Goal: Task Accomplishment & Management: Use online tool/utility

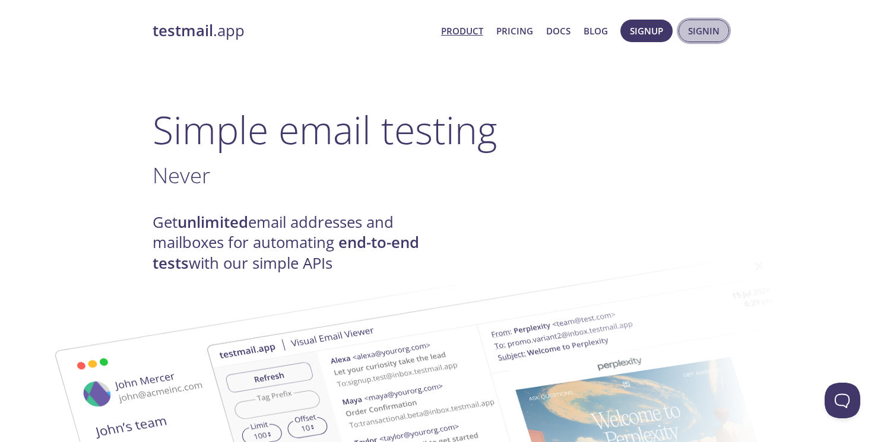
click at [708, 34] on span "Signin" at bounding box center [703, 30] width 31 height 15
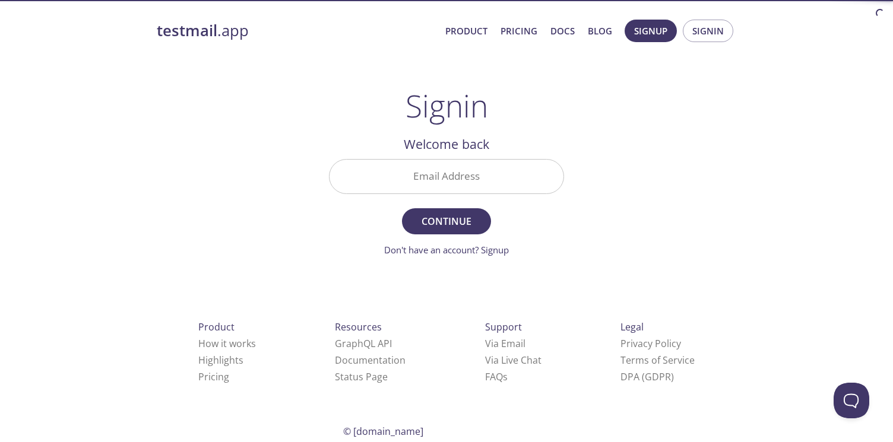
click at [502, 177] on input "Email Address" at bounding box center [446, 177] width 234 height 34
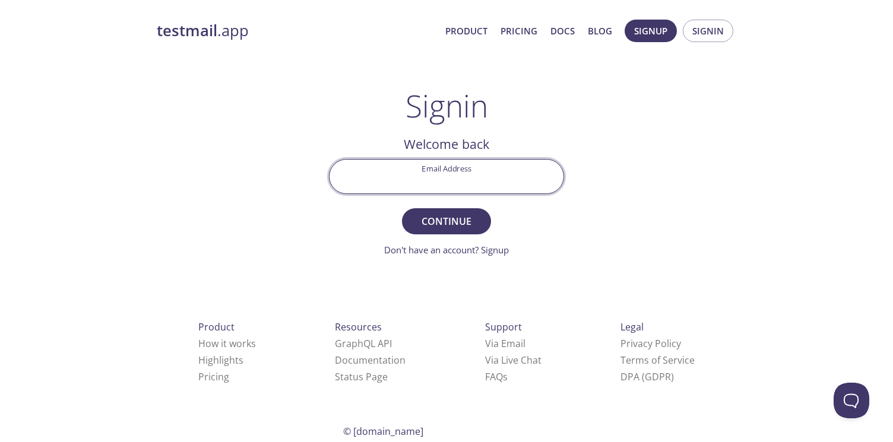
type input "[EMAIL_ADDRESS][DOMAIN_NAME]"
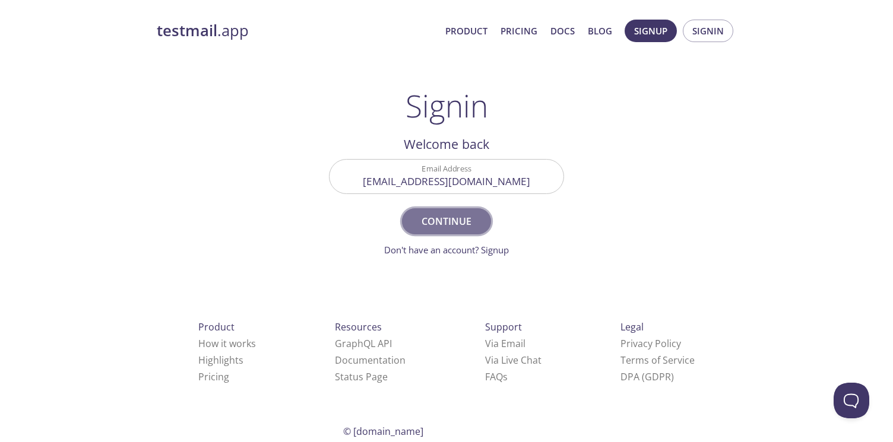
click at [458, 224] on span "Continue" at bounding box center [446, 221] width 63 height 17
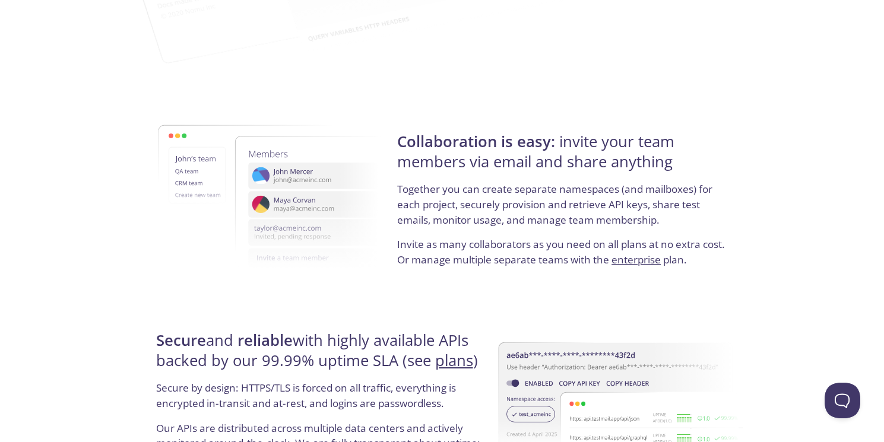
scroll to position [2272, 0]
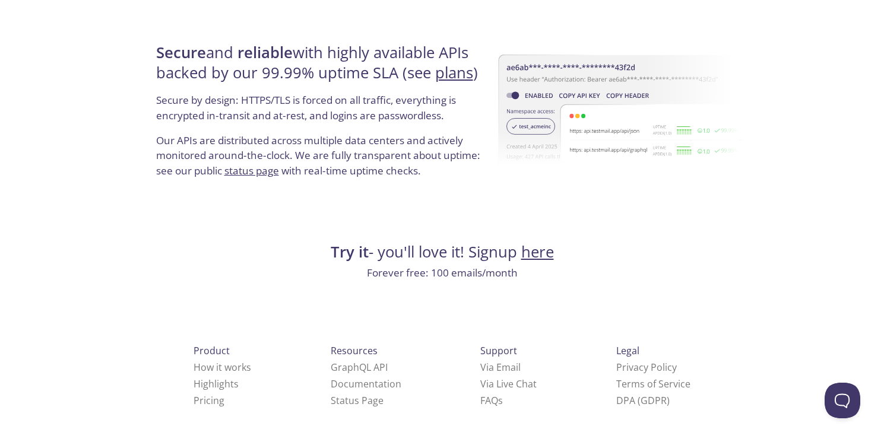
click at [544, 255] on link "here" at bounding box center [537, 252] width 33 height 21
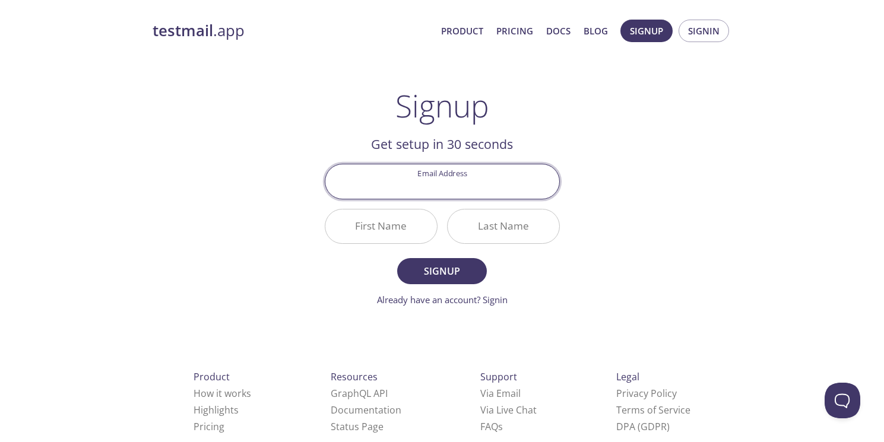
click at [430, 185] on input "Email Address" at bounding box center [442, 181] width 234 height 34
type input "[EMAIL_ADDRESS][DOMAIN_NAME]"
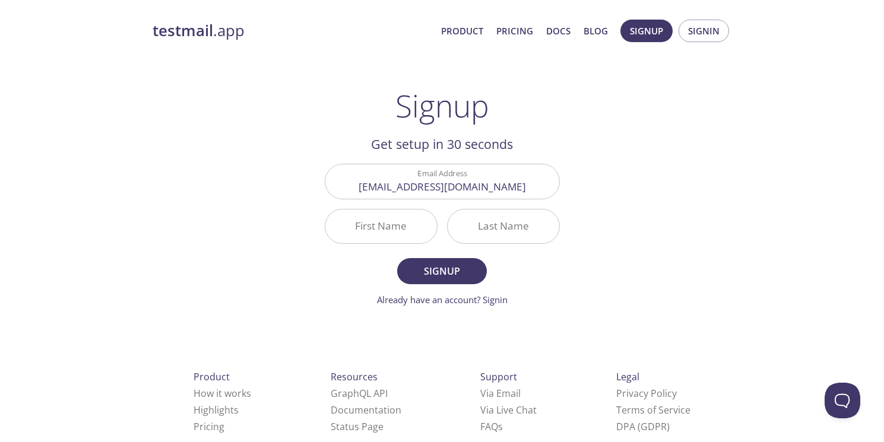
click at [666, 272] on div "testmail .app Product Pricing Docs Blog Signup Signin Signup Get setup in 30 se…" at bounding box center [442, 284] width 608 height 545
click at [386, 227] on input "First Name" at bounding box center [381, 227] width 112 height 34
type input "Tetiana"
click at [485, 224] on input "Last Name" at bounding box center [504, 227] width 112 height 34
type input "[PERSON_NAME]"
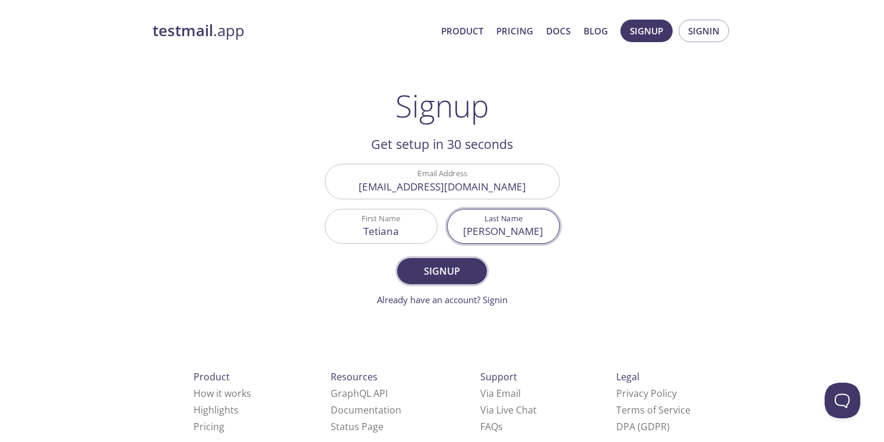
click at [447, 271] on span "Signup" at bounding box center [441, 271] width 63 height 17
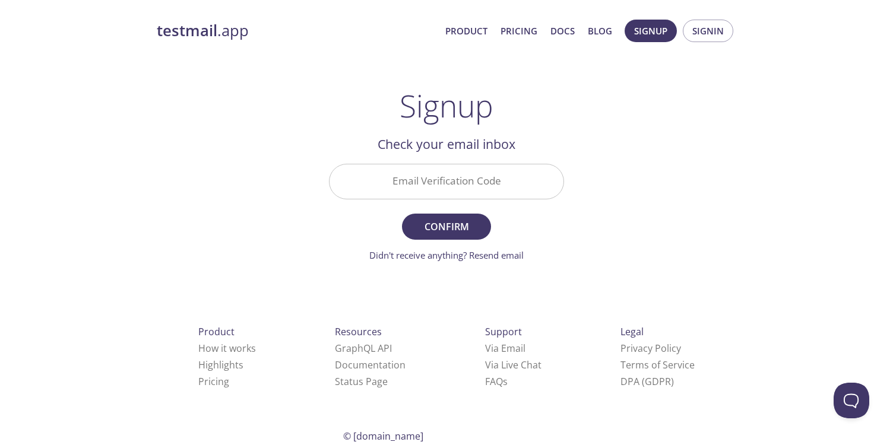
click at [453, 188] on input "Email Verification Code" at bounding box center [446, 181] width 234 height 34
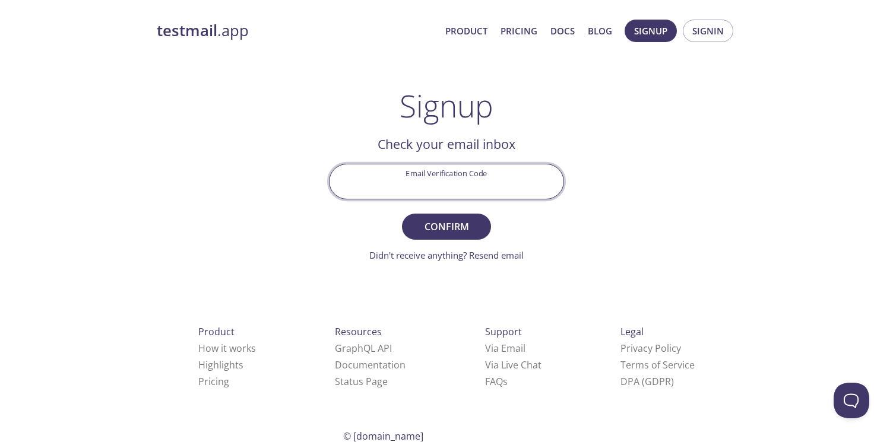
paste input "3ANNJD7"
type input "3ANNJD7"
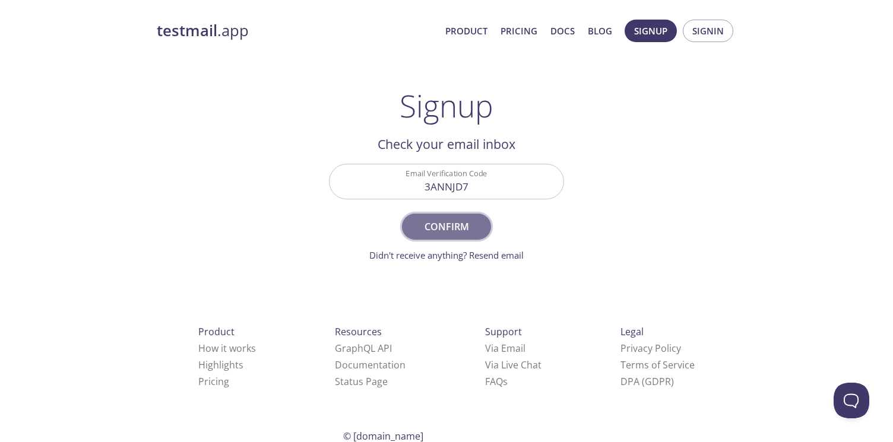
click at [446, 230] on span "Confirm" at bounding box center [446, 226] width 63 height 17
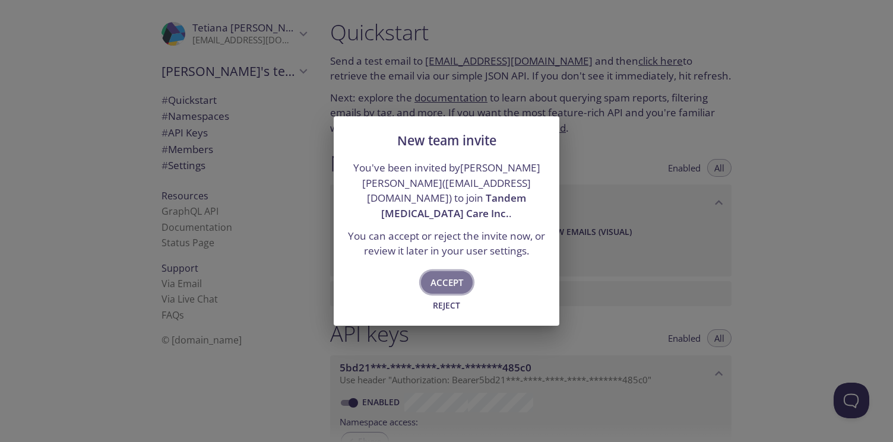
click at [443, 275] on span "Accept" at bounding box center [446, 282] width 33 height 15
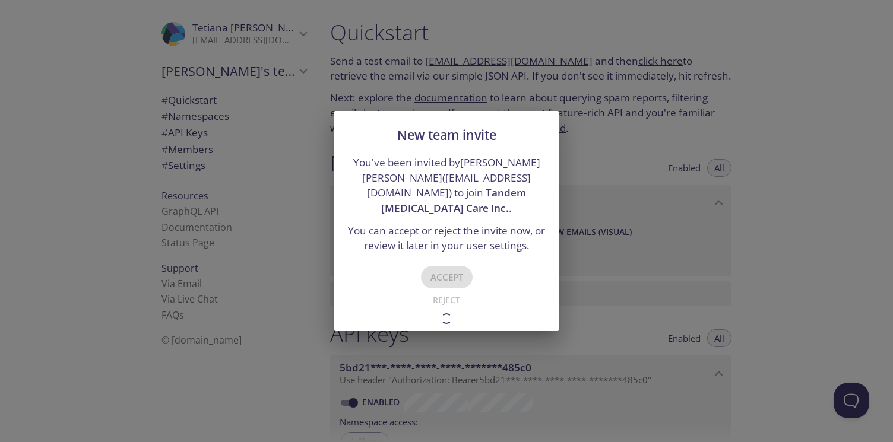
type input "Tandem [MEDICAL_DATA] Care Inc."
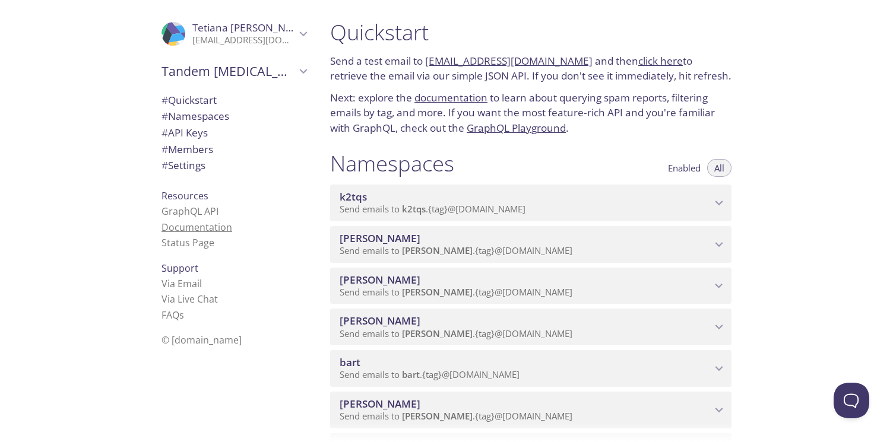
click at [204, 229] on link "Documentation" at bounding box center [196, 227] width 71 height 13
click at [637, 242] on span "[PERSON_NAME]" at bounding box center [526, 238] width 372 height 13
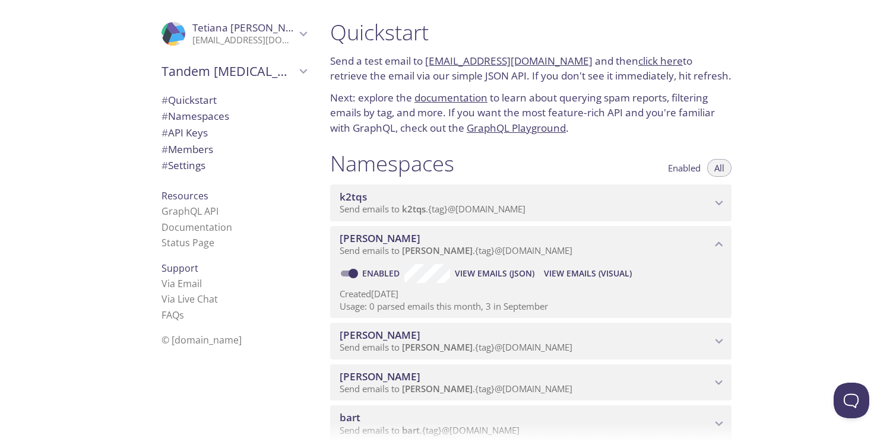
click at [213, 118] on span "# Namespaces" at bounding box center [195, 116] width 68 height 14
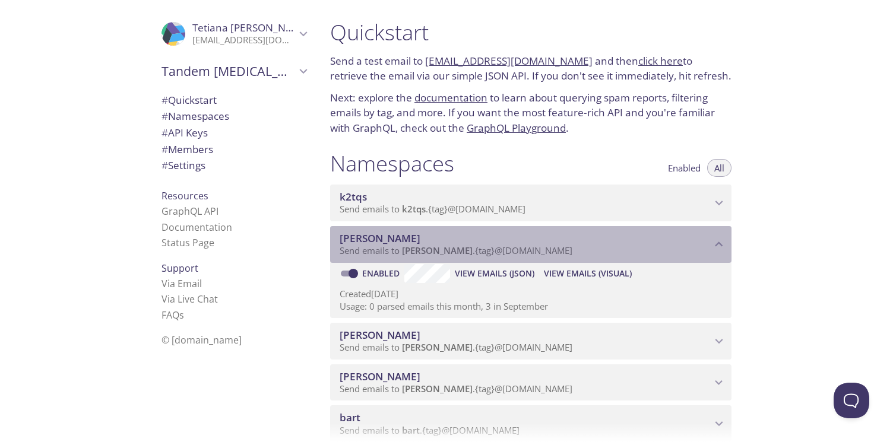
click at [721, 243] on icon "homer namespace" at bounding box center [718, 244] width 15 height 15
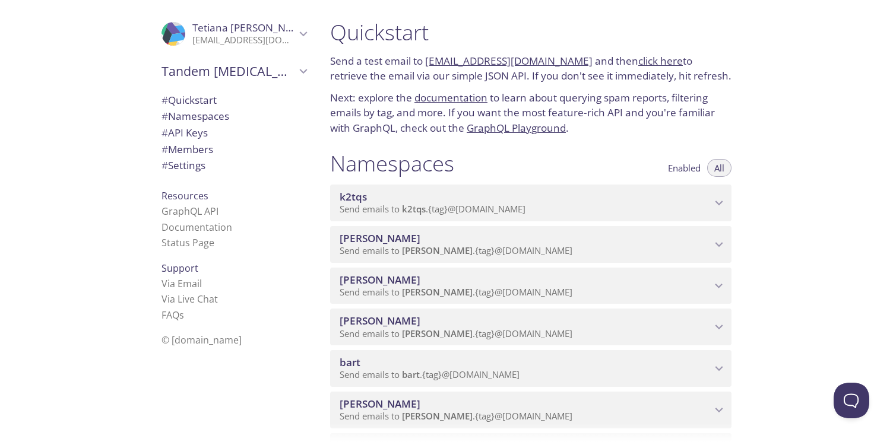
click at [595, 202] on span "k2tqs" at bounding box center [526, 197] width 372 height 13
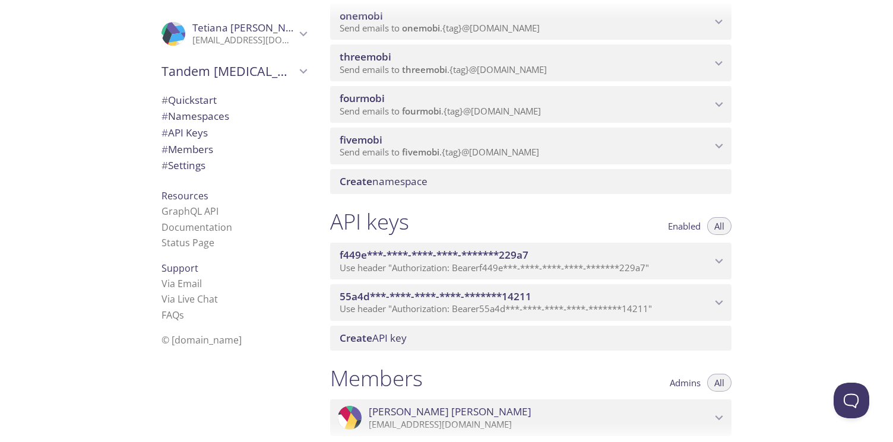
scroll to position [734, 0]
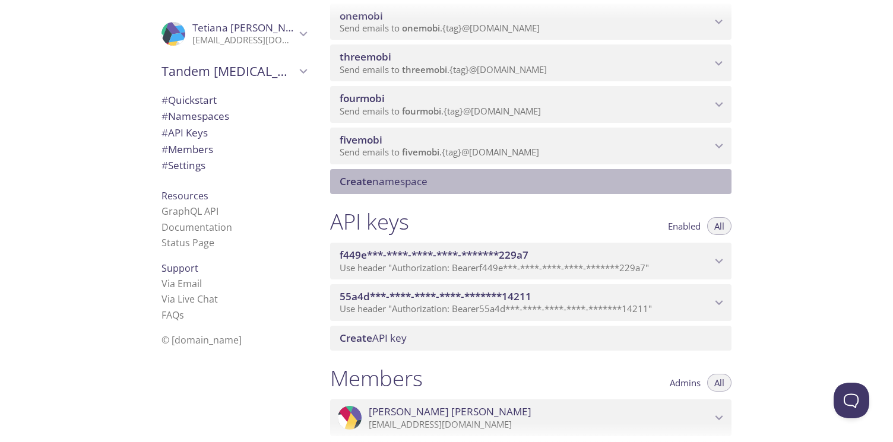
click at [414, 183] on span "Create namespace" at bounding box center [384, 182] width 88 height 14
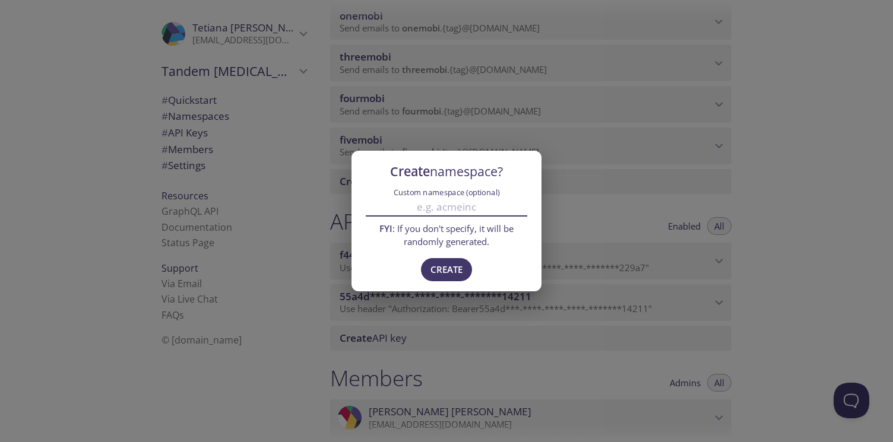
click at [440, 210] on input "Custom namespace (optional)" at bounding box center [446, 207] width 161 height 20
type input "tetianasystemstest"
click at [449, 269] on span "Create" at bounding box center [446, 269] width 32 height 15
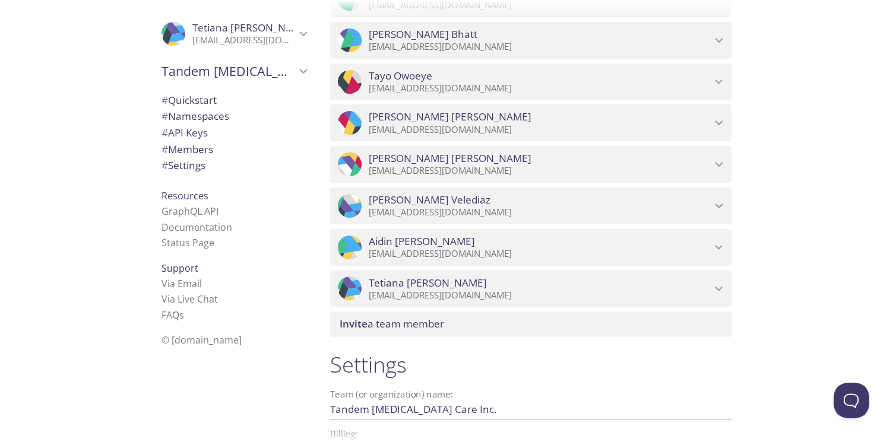
scroll to position [1419, 0]
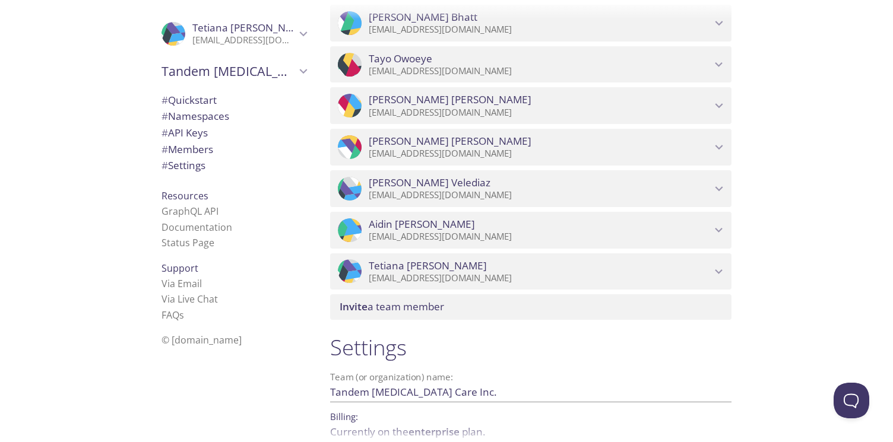
click at [545, 265] on span "[PERSON_NAME]" at bounding box center [540, 265] width 342 height 13
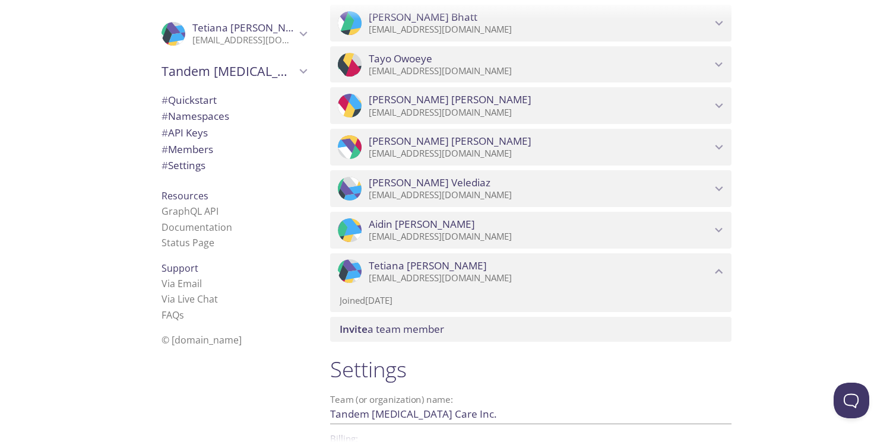
click at [669, 273] on p "[EMAIL_ADDRESS][DOMAIN_NAME]" at bounding box center [540, 278] width 342 height 12
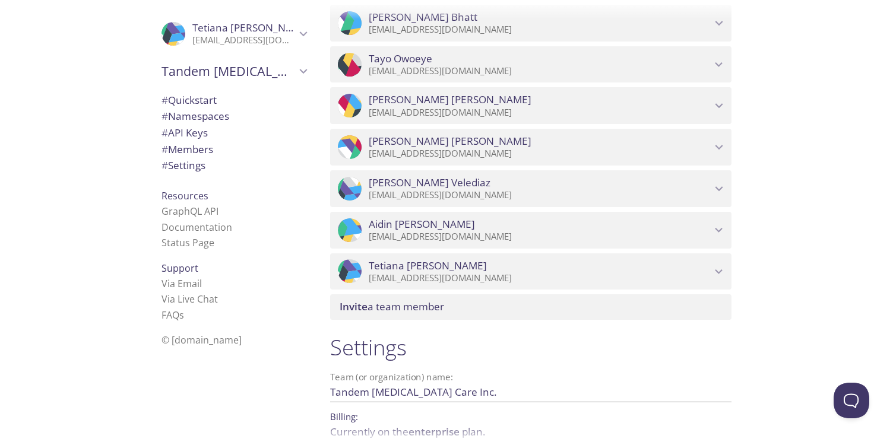
click at [643, 273] on p "[EMAIL_ADDRESS][DOMAIN_NAME]" at bounding box center [540, 278] width 342 height 12
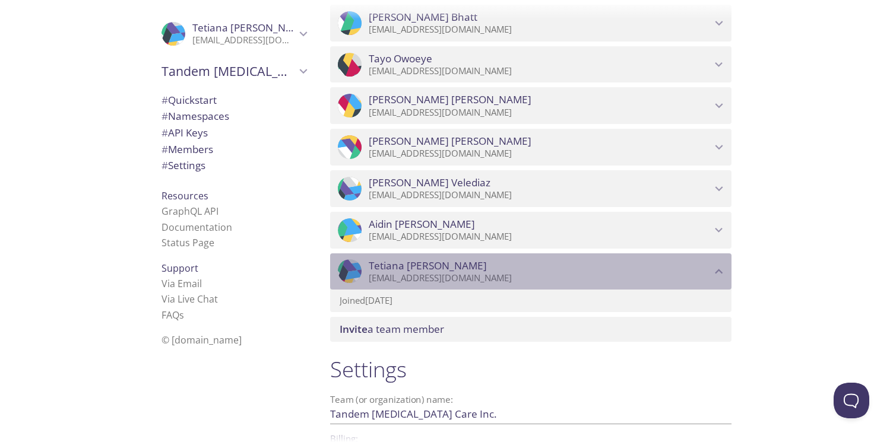
click at [642, 273] on p "[EMAIL_ADDRESS][DOMAIN_NAME]" at bounding box center [540, 278] width 342 height 12
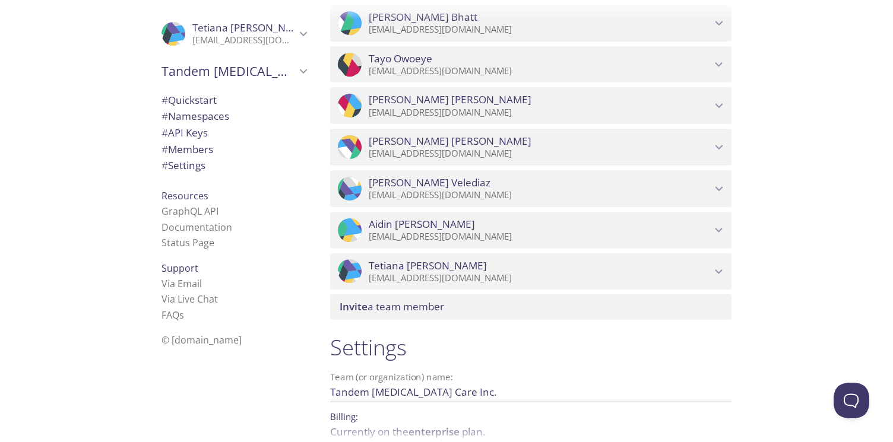
click at [666, 276] on p "[EMAIL_ADDRESS][DOMAIN_NAME]" at bounding box center [540, 278] width 342 height 12
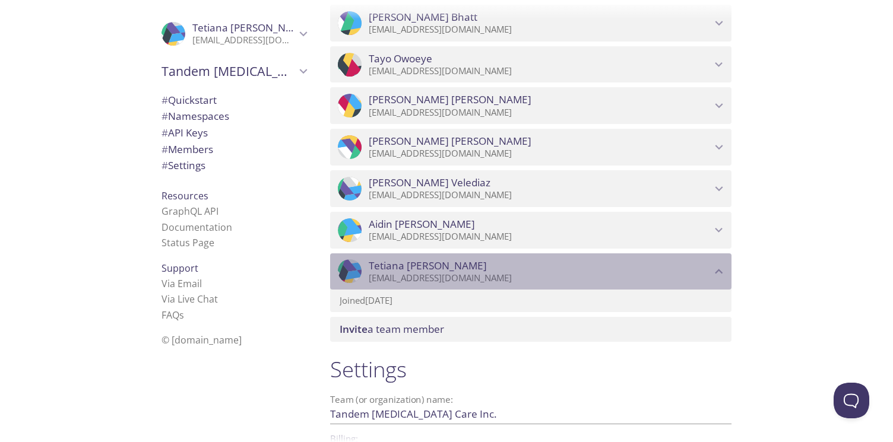
click at [605, 276] on p "[EMAIL_ADDRESS][DOMAIN_NAME]" at bounding box center [540, 278] width 342 height 12
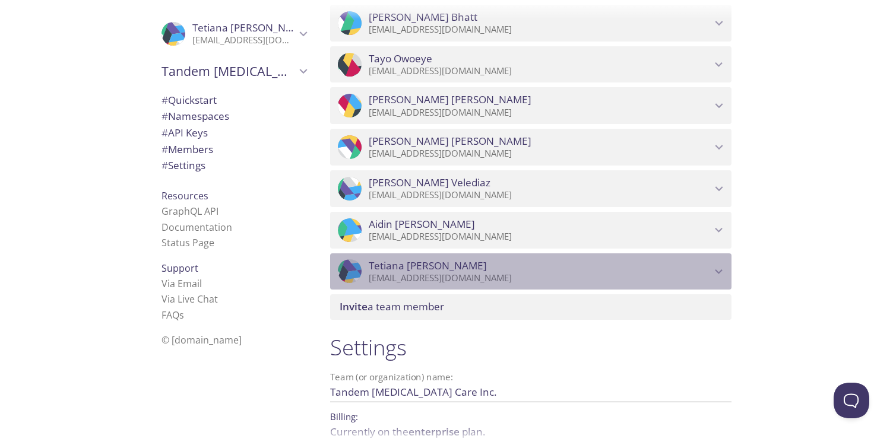
click at [629, 275] on p "[EMAIL_ADDRESS][DOMAIN_NAME]" at bounding box center [540, 278] width 342 height 12
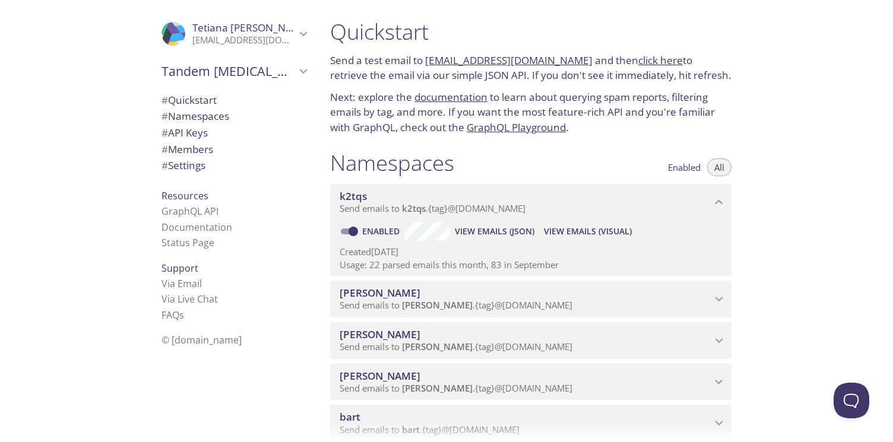
scroll to position [0, 0]
click at [721, 204] on icon "k2tqs namespace" at bounding box center [719, 203] width 8 height 5
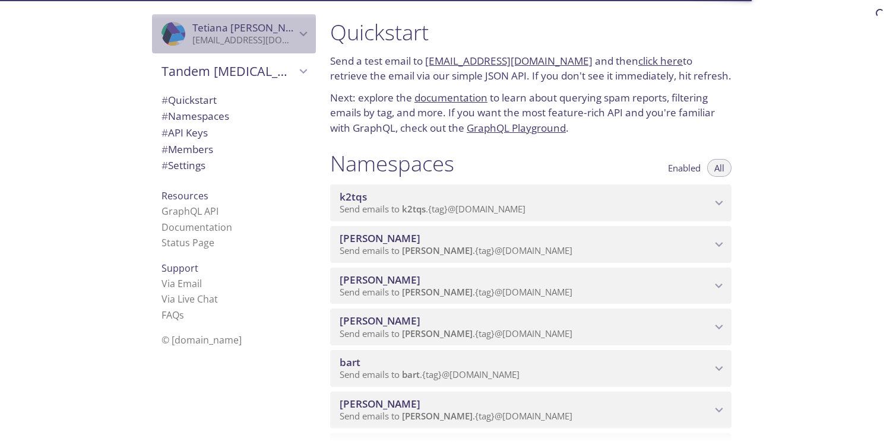
click at [296, 30] on icon "Tetiana Sysoyev" at bounding box center [303, 33] width 15 height 15
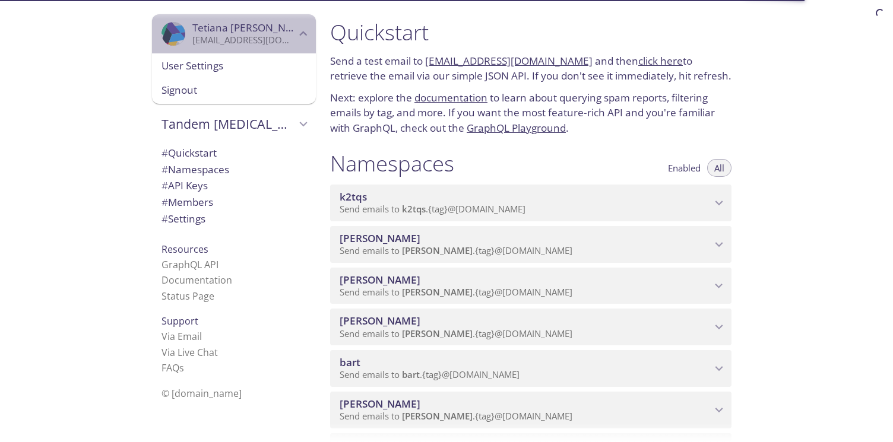
click at [296, 30] on icon "Tetiana Sysoyev" at bounding box center [303, 33] width 15 height 15
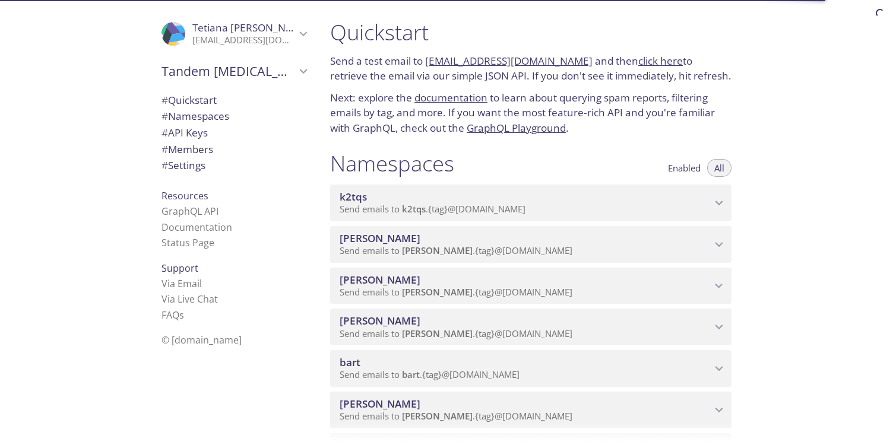
click at [296, 30] on icon "Tetiana Sysoyev" at bounding box center [303, 33] width 15 height 15
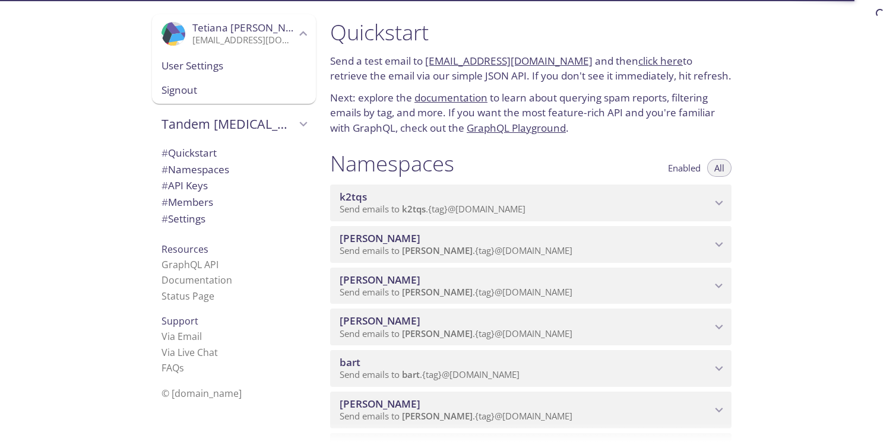
click at [198, 65] on span "User Settings" at bounding box center [233, 65] width 145 height 15
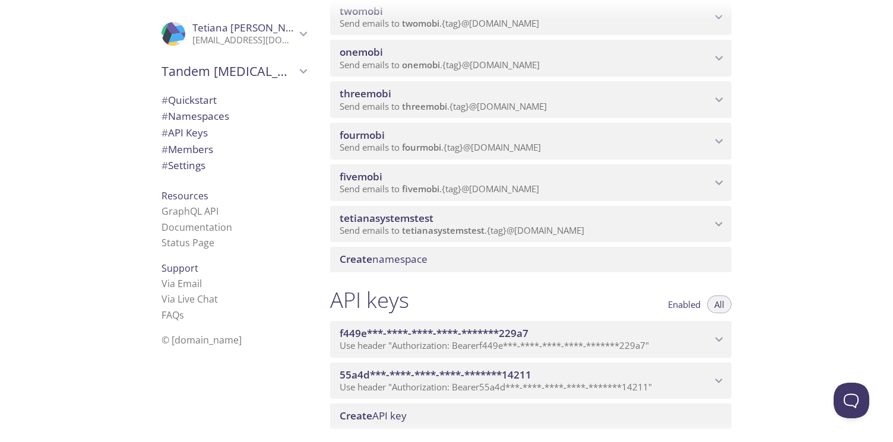
scroll to position [665, 0]
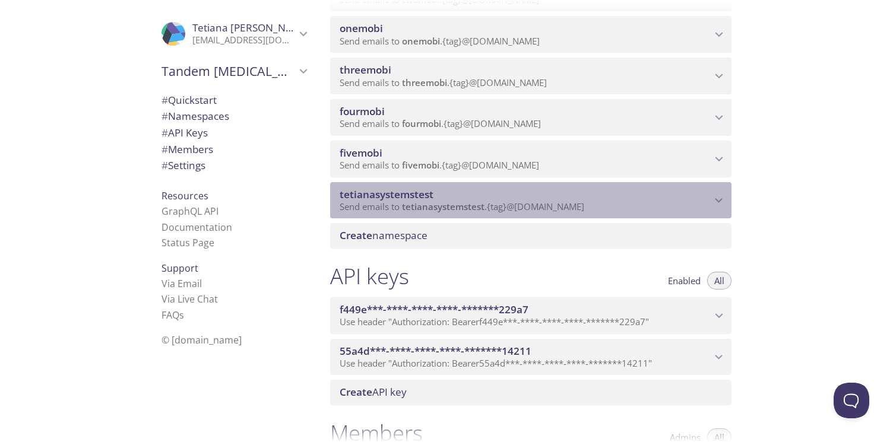
click at [664, 198] on span "tetianasystemstest" at bounding box center [526, 194] width 372 height 13
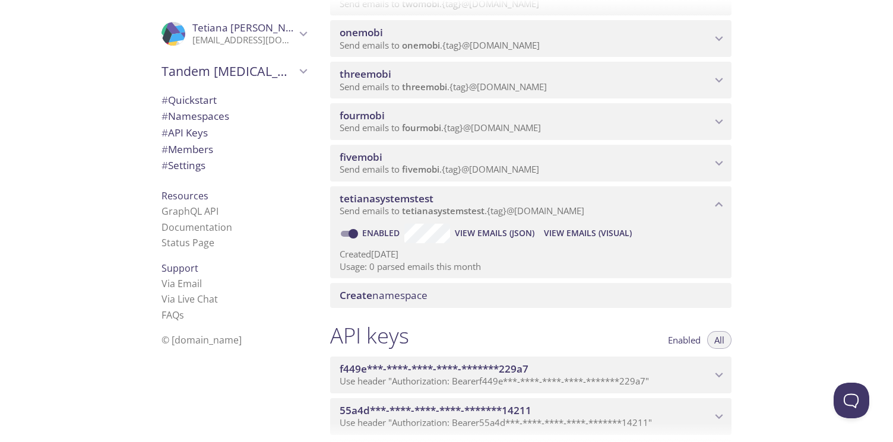
scroll to position [661, 0]
click at [499, 261] on p "Usage: 0 parsed emails this month" at bounding box center [531, 267] width 382 height 12
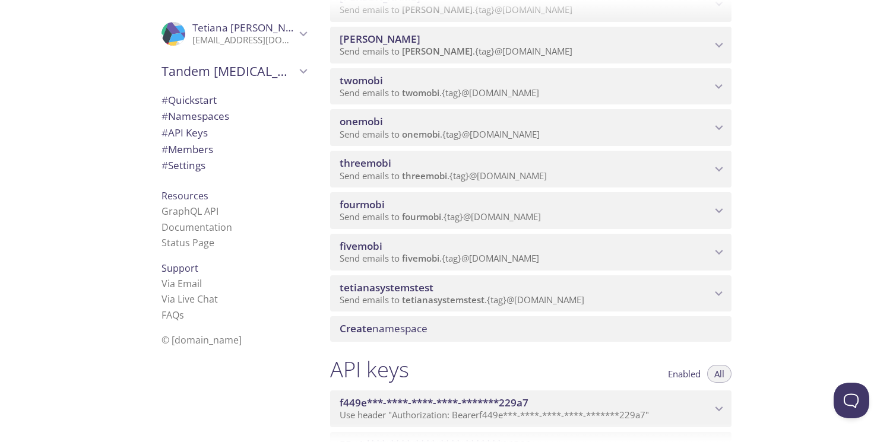
scroll to position [575, 0]
click at [629, 292] on p "Send emails to tetianasystemstest . {tag} @inbox.testmail.app" at bounding box center [526, 298] width 372 height 12
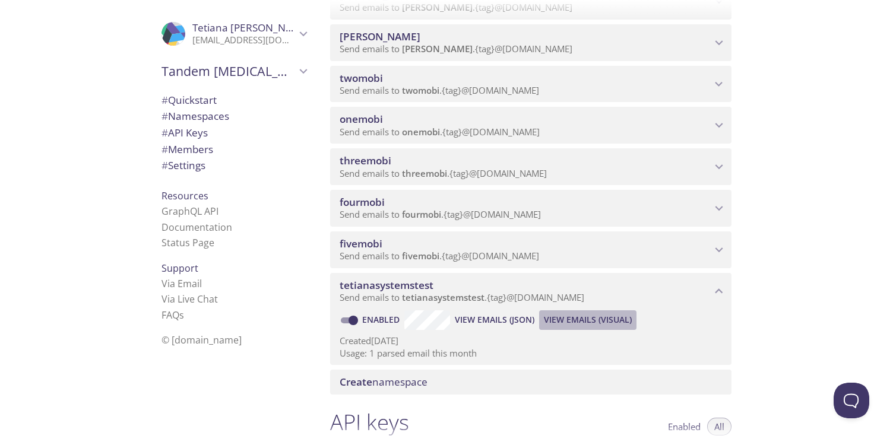
click at [573, 318] on span "View Emails (Visual)" at bounding box center [588, 320] width 88 height 14
click at [582, 320] on span "View Emails (Visual)" at bounding box center [588, 320] width 88 height 14
click at [586, 321] on span "View Emails (Visual)" at bounding box center [588, 320] width 88 height 14
click at [500, 320] on span "View Emails (JSON)" at bounding box center [495, 320] width 80 height 14
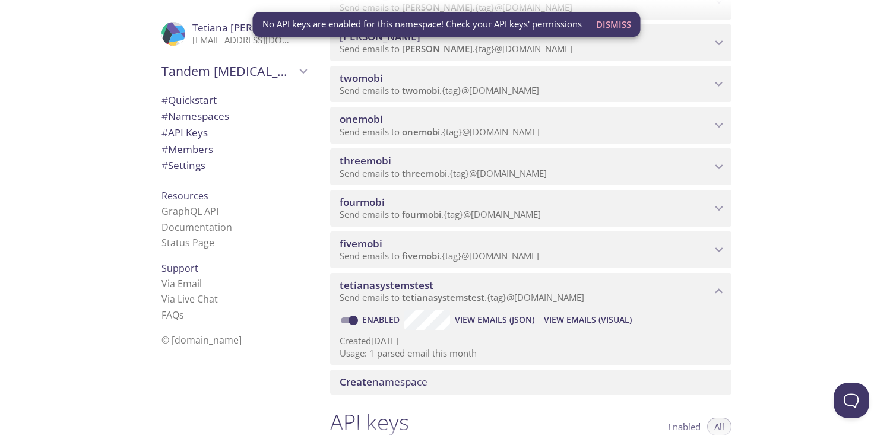
click at [576, 338] on p "Created 14 Oct 2025" at bounding box center [531, 341] width 382 height 12
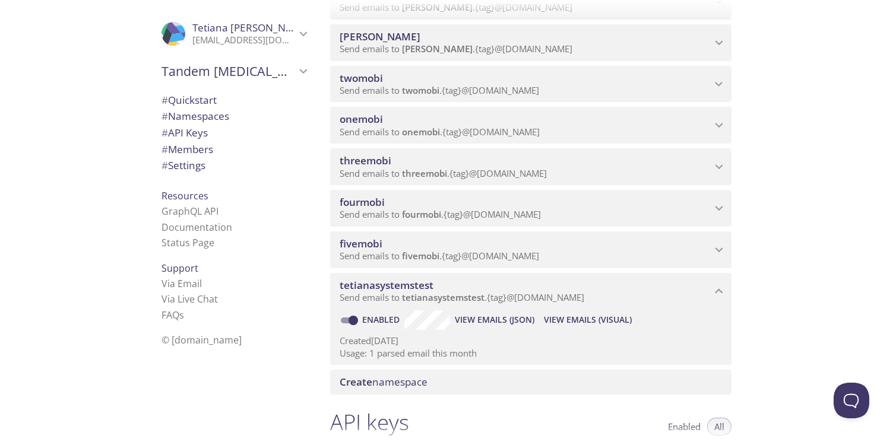
click at [607, 318] on span "View Emails (Visual)" at bounding box center [588, 320] width 88 height 14
click at [598, 319] on span "View Emails (Visual)" at bounding box center [588, 320] width 88 height 14
click at [168, 134] on span "# API Keys" at bounding box center [184, 133] width 46 height 14
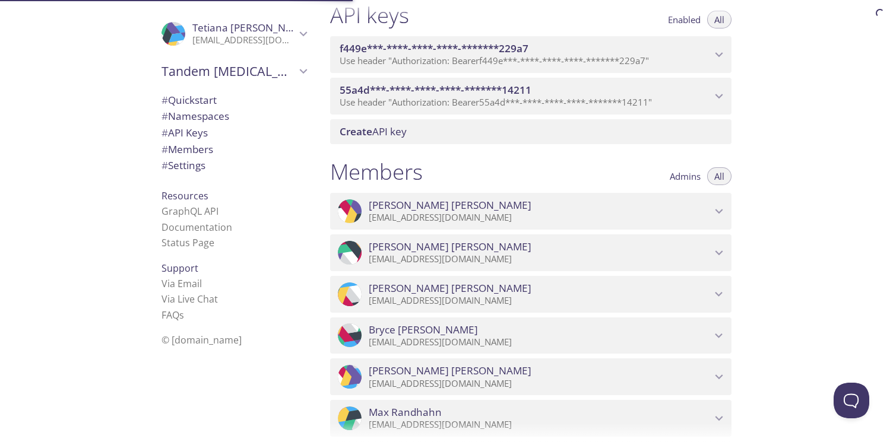
scroll to position [984, 0]
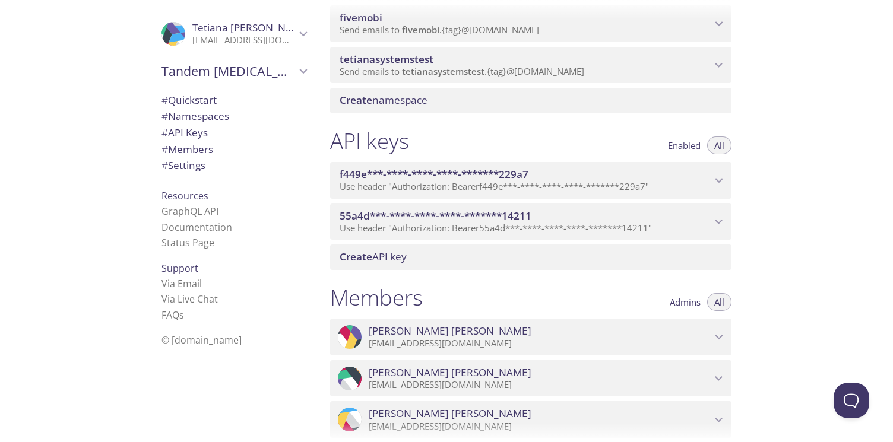
click at [488, 63] on span "tetianasystemstest" at bounding box center [526, 59] width 372 height 13
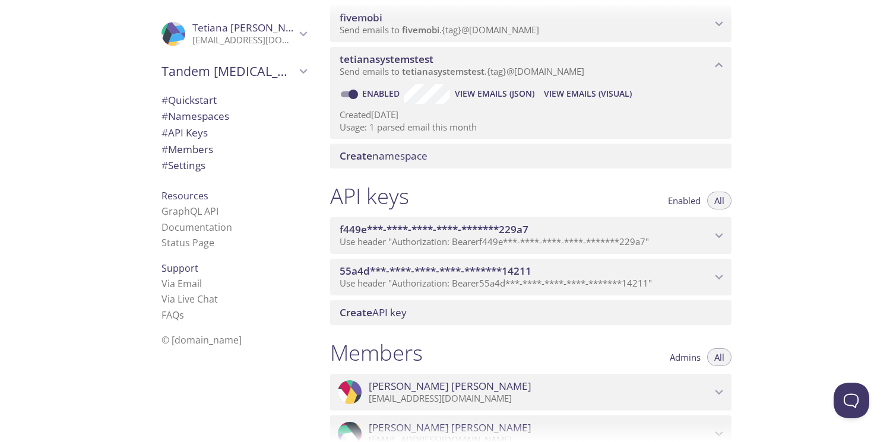
click at [563, 97] on span "View Emails (Visual)" at bounding box center [588, 94] width 88 height 14
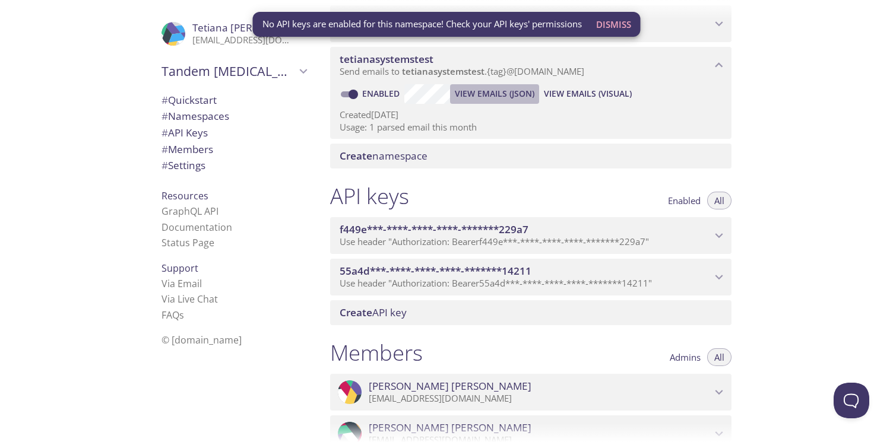
click at [480, 94] on span "View Emails (JSON)" at bounding box center [495, 94] width 80 height 14
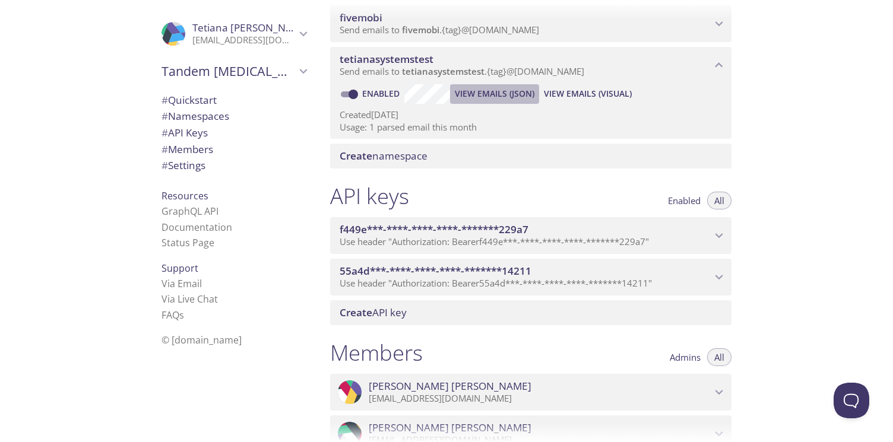
click at [480, 94] on span "View Emails (JSON)" at bounding box center [495, 94] width 80 height 14
click at [465, 389] on span "[PERSON_NAME]" at bounding box center [540, 386] width 342 height 13
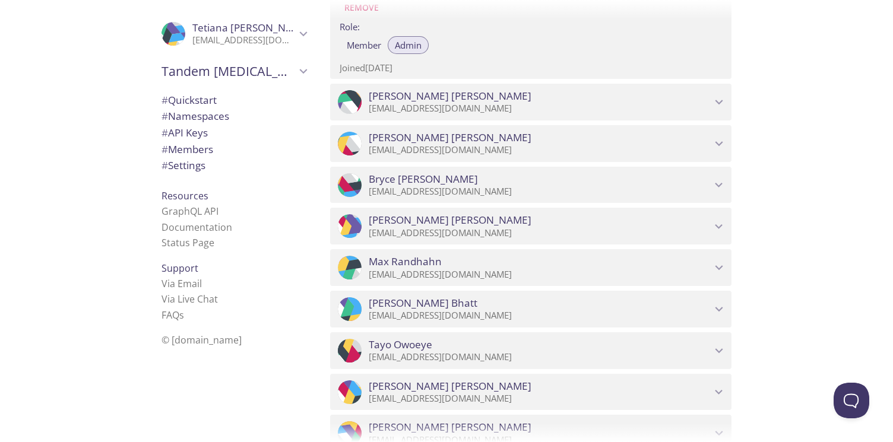
scroll to position [1241, 0]
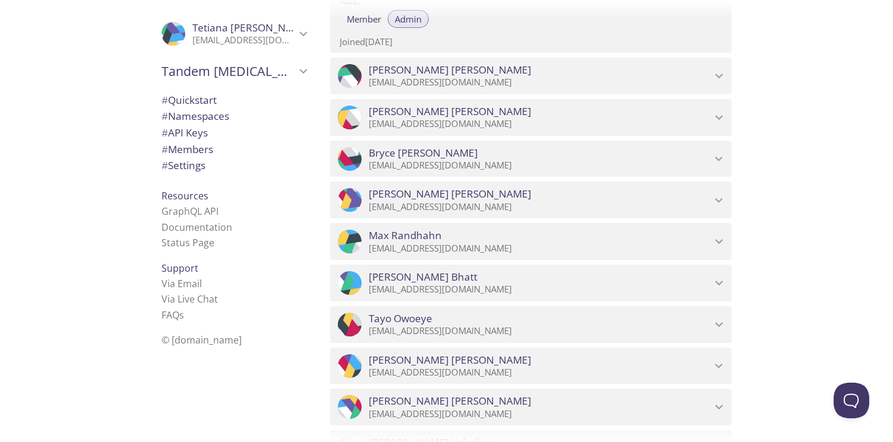
click at [555, 202] on p "[EMAIL_ADDRESS][DOMAIN_NAME]" at bounding box center [540, 207] width 342 height 12
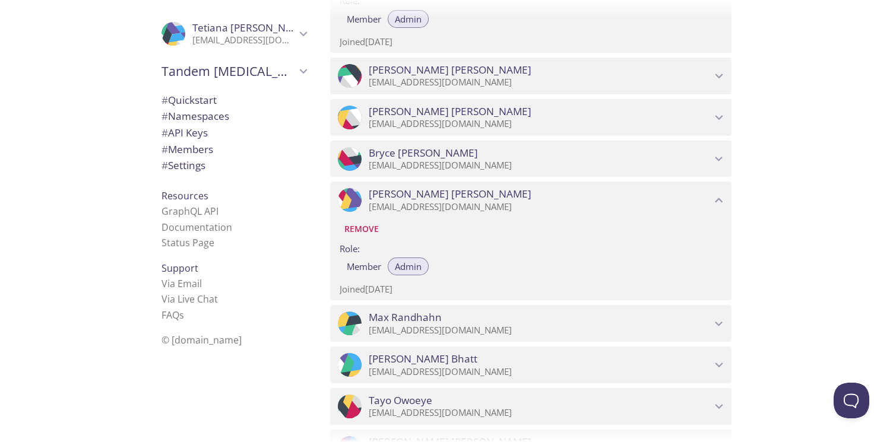
click at [812, 200] on div "Quickstart Send a test email to [EMAIL_ADDRESS][DOMAIN_NAME] and then click her…" at bounding box center [607, 221] width 572 height 442
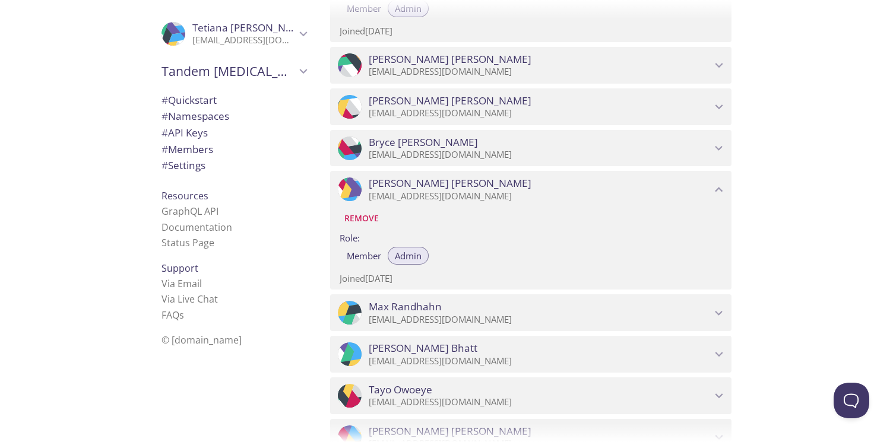
scroll to position [1255, 0]
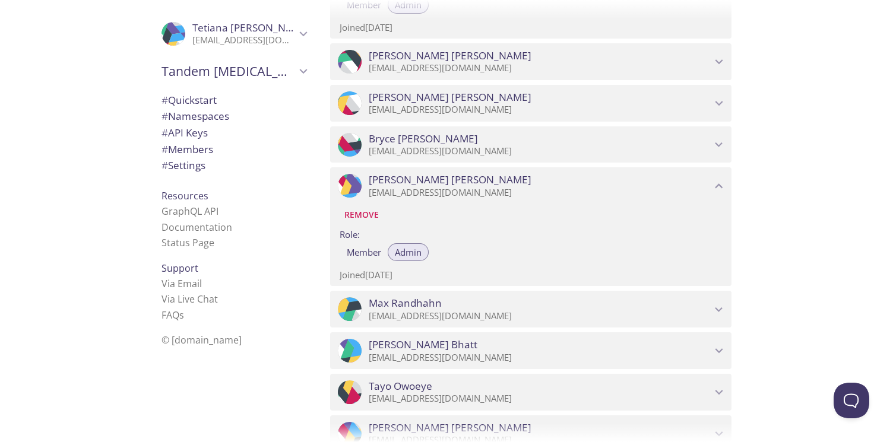
click at [608, 343] on span "[PERSON_NAME]" at bounding box center [540, 344] width 342 height 13
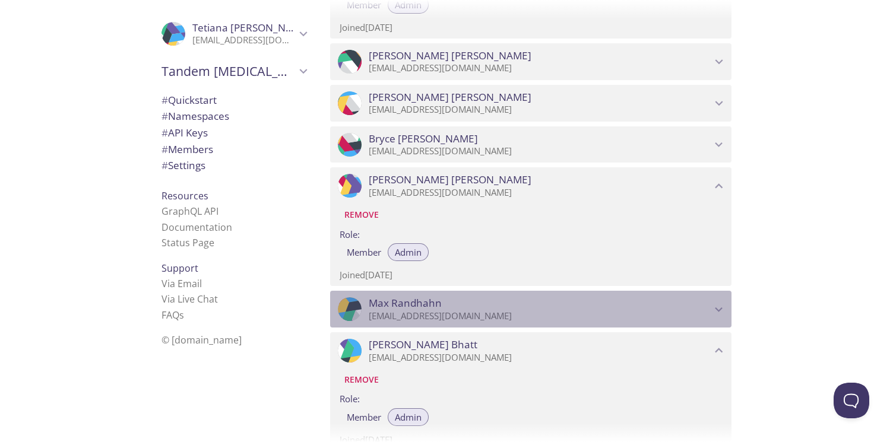
click at [576, 311] on p "[EMAIL_ADDRESS][DOMAIN_NAME]" at bounding box center [540, 316] width 342 height 12
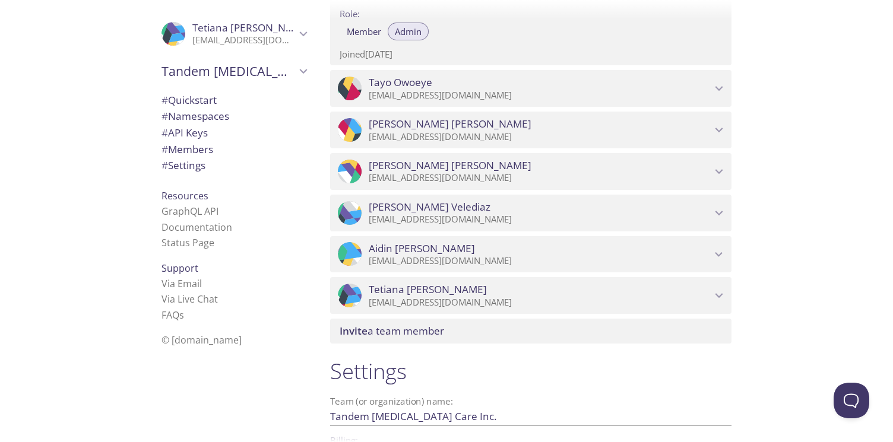
scroll to position [1723, 0]
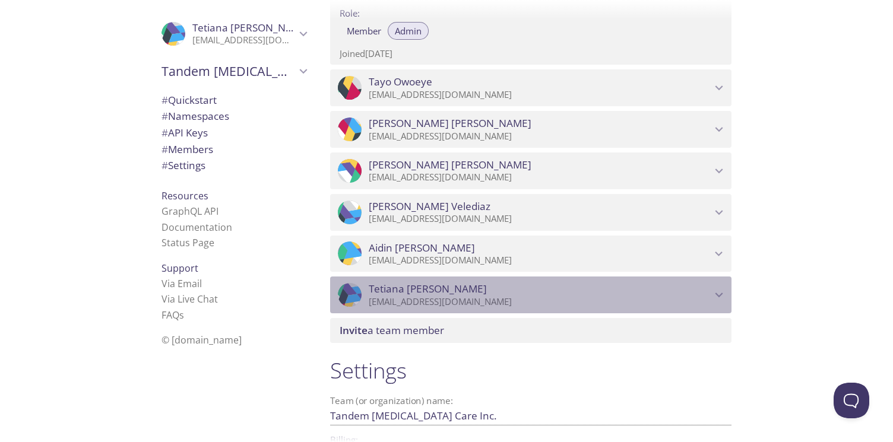
click at [557, 291] on span "[PERSON_NAME]" at bounding box center [540, 289] width 342 height 13
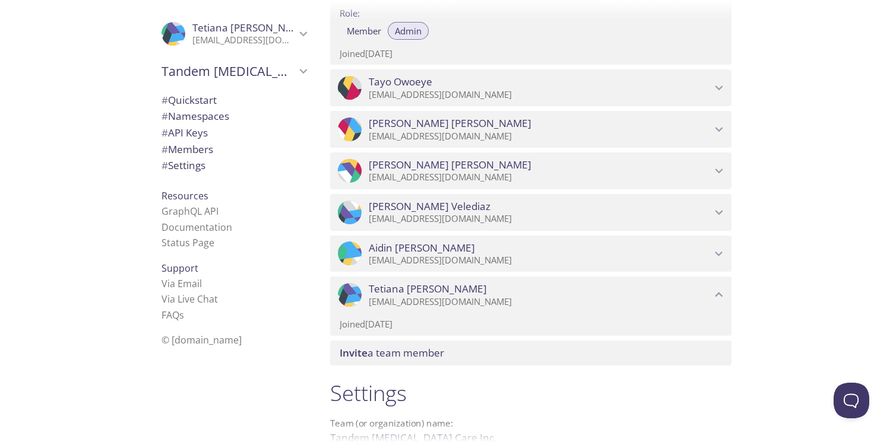
click at [553, 258] on p "[EMAIL_ADDRESS][DOMAIN_NAME]" at bounding box center [540, 261] width 342 height 12
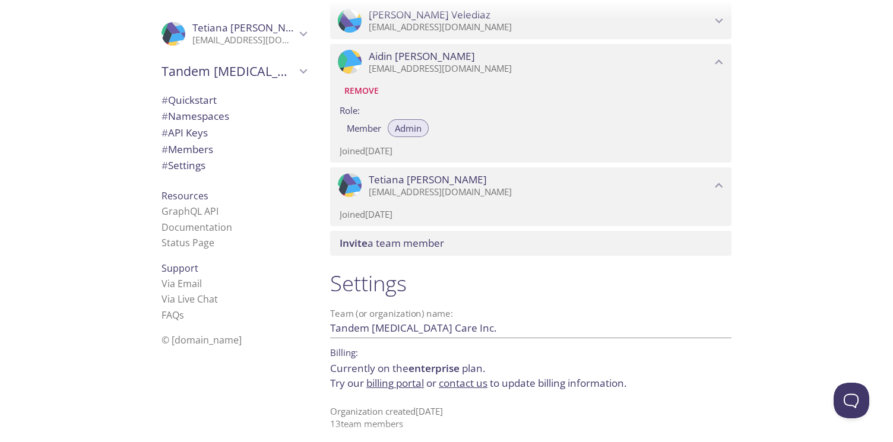
click at [561, 201] on div ".cls-1 { fill: #6d5ca8; } .cls-2 { fill: #3fc191; } .cls-3 { fill: #3b4752; } .…" at bounding box center [530, 185] width 401 height 37
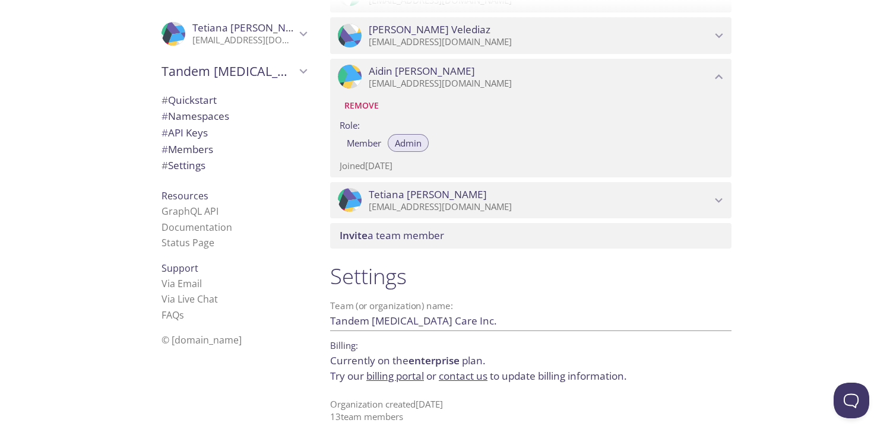
click at [561, 201] on p "[EMAIL_ADDRESS][DOMAIN_NAME]" at bounding box center [540, 207] width 342 height 12
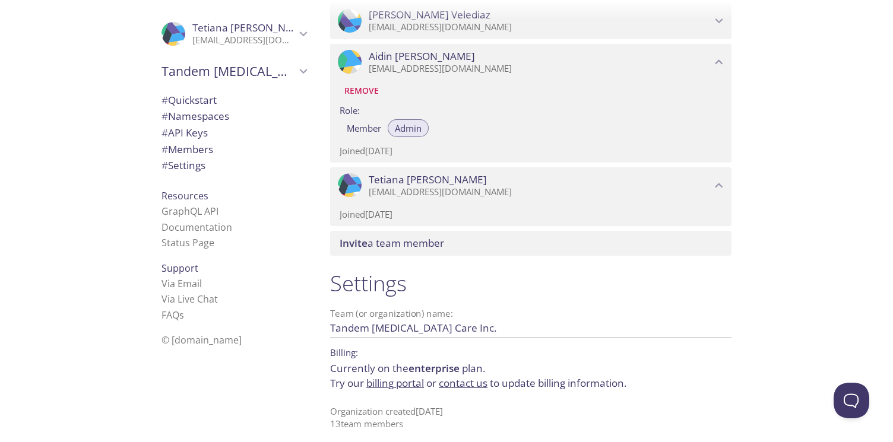
click at [819, 208] on div "Quickstart Send a test email to [EMAIL_ADDRESS][DOMAIN_NAME] and then click her…" at bounding box center [607, 221] width 572 height 442
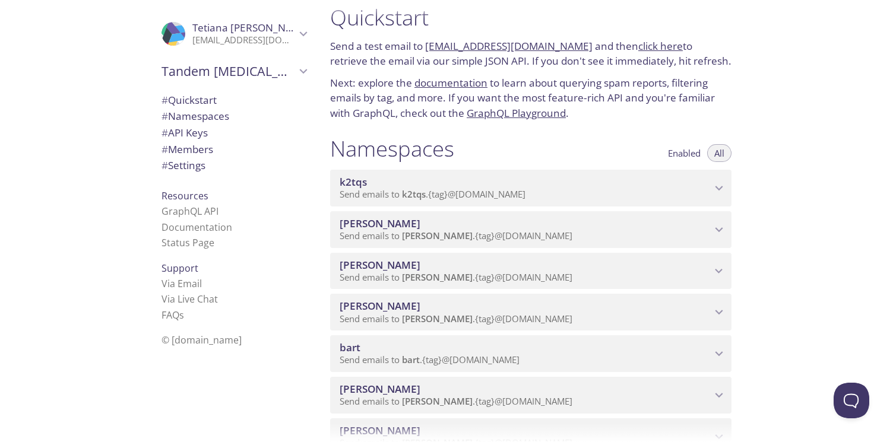
scroll to position [0, 0]
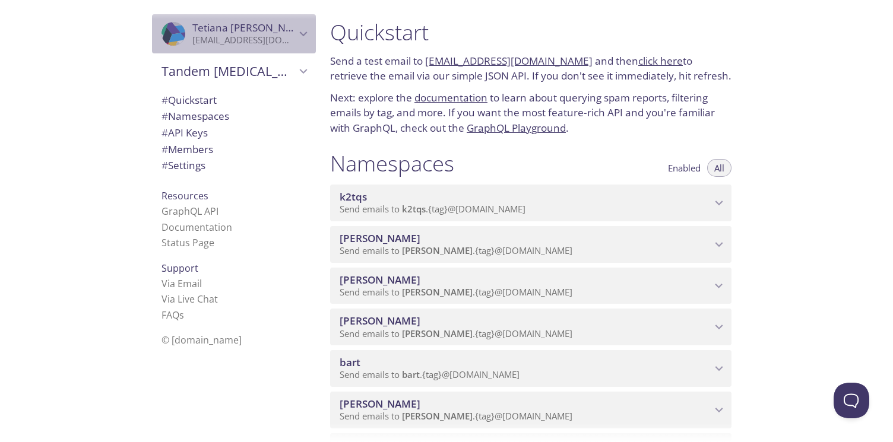
click at [297, 35] on icon "Tetiana Sysoyev" at bounding box center [303, 33] width 15 height 15
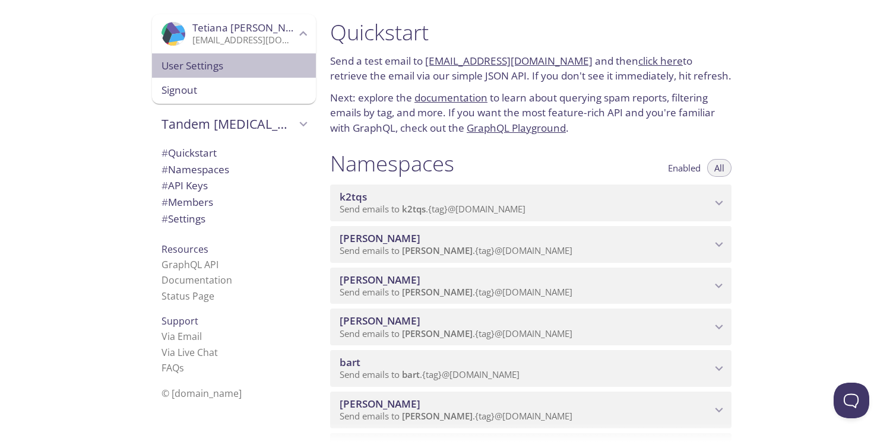
click at [196, 64] on span "User Settings" at bounding box center [233, 65] width 145 height 15
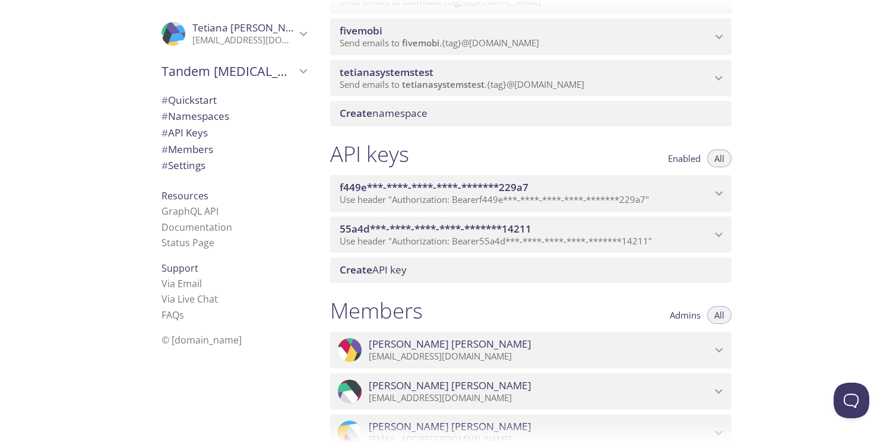
scroll to position [854, 0]
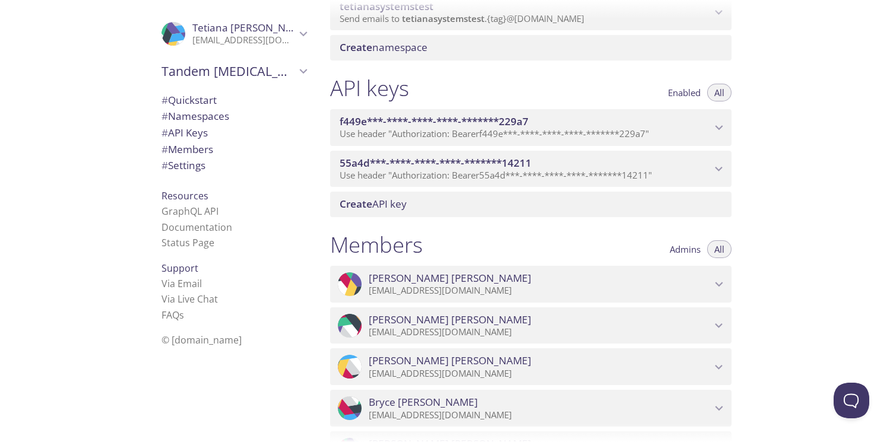
click at [677, 249] on span "Admins" at bounding box center [685, 249] width 31 height 0
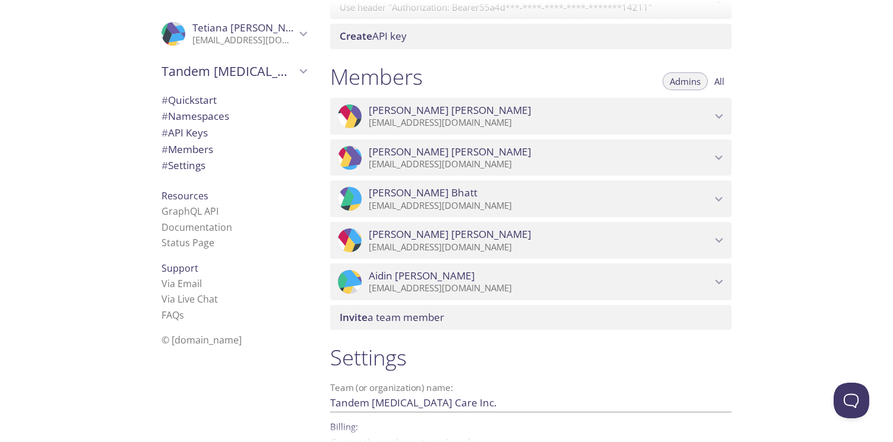
scroll to position [938, 0]
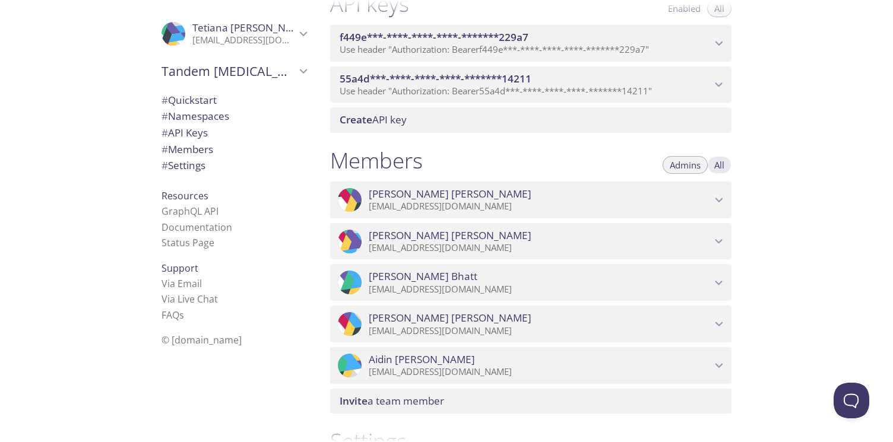
click at [719, 165] on span "All" at bounding box center [719, 165] width 10 height 0
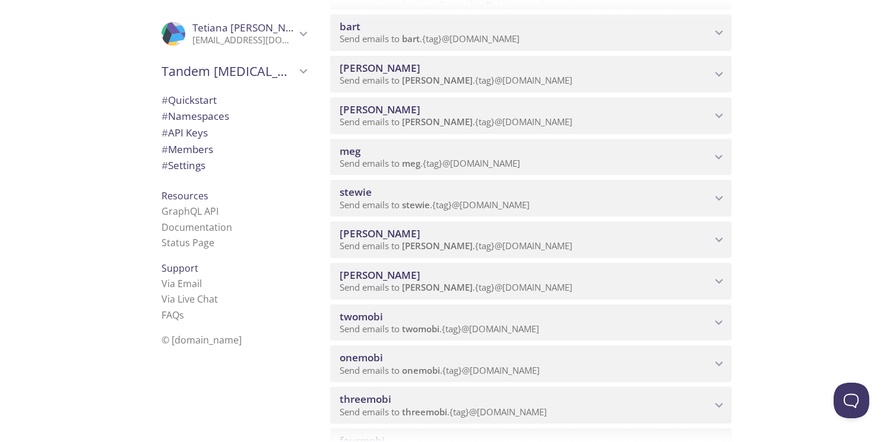
scroll to position [563, 0]
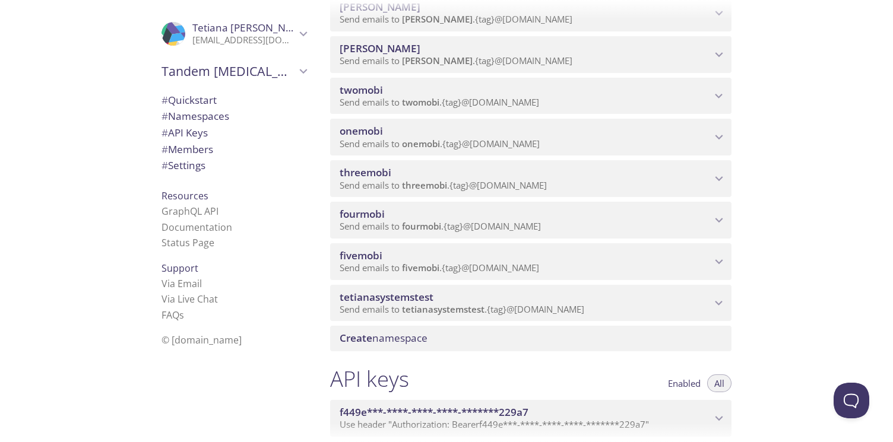
click at [538, 306] on span "Send emails to tetianasystemstest . {tag} @[DOMAIN_NAME]" at bounding box center [462, 309] width 245 height 12
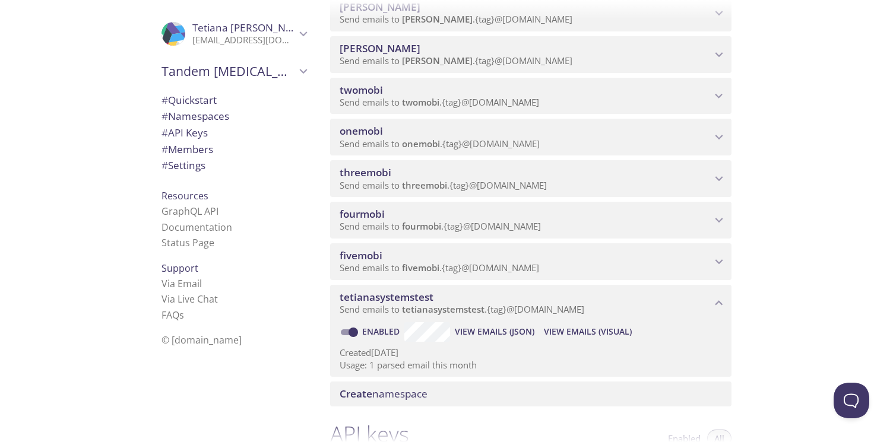
click at [567, 331] on span "View Emails (Visual)" at bounding box center [588, 332] width 88 height 14
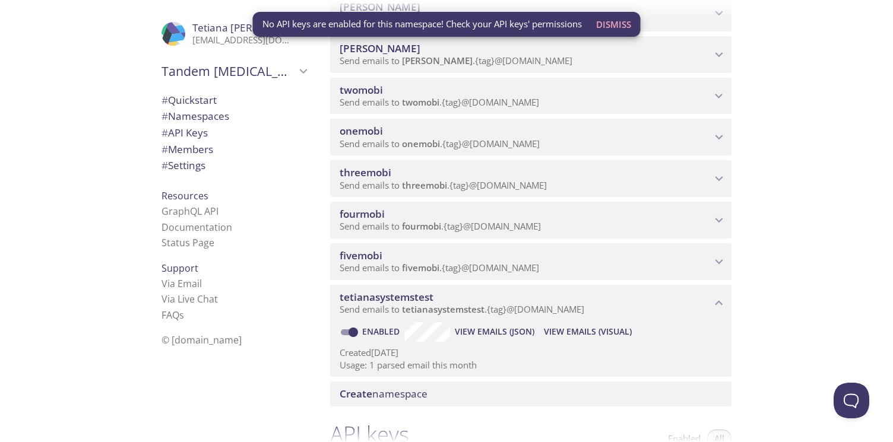
click at [812, 205] on div "Quickstart Send a test email to [EMAIL_ADDRESS][DOMAIN_NAME] and then click her…" at bounding box center [607, 221] width 572 height 442
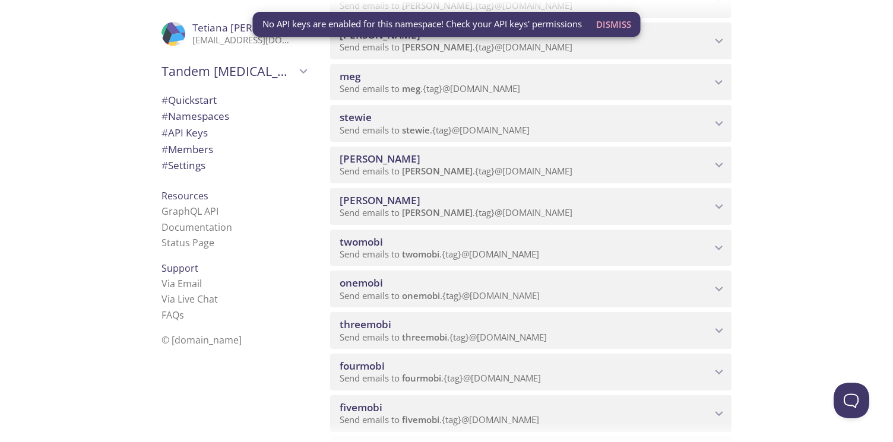
scroll to position [556, 0]
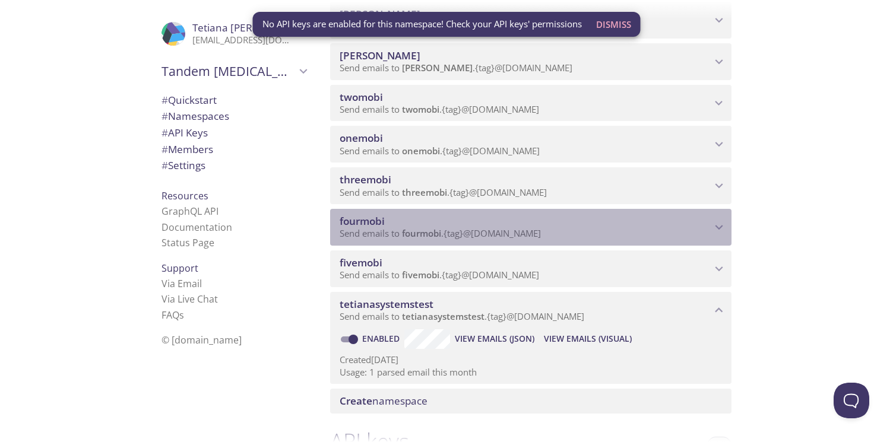
click at [583, 222] on span "fourmobi" at bounding box center [526, 221] width 372 height 13
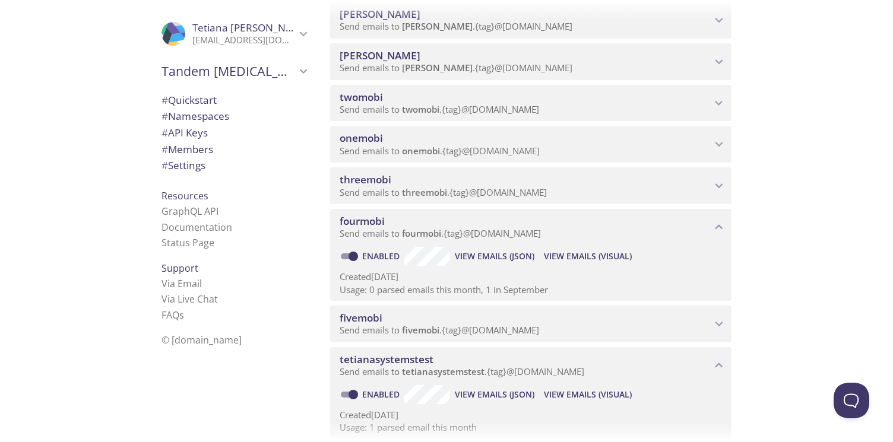
click at [825, 265] on div "Quickstart Send a test email to [EMAIL_ADDRESS][DOMAIN_NAME] and then click her…" at bounding box center [607, 221] width 572 height 442
click at [586, 187] on p "Send emails to threemobi . {tag} @[DOMAIN_NAME]" at bounding box center [526, 193] width 372 height 12
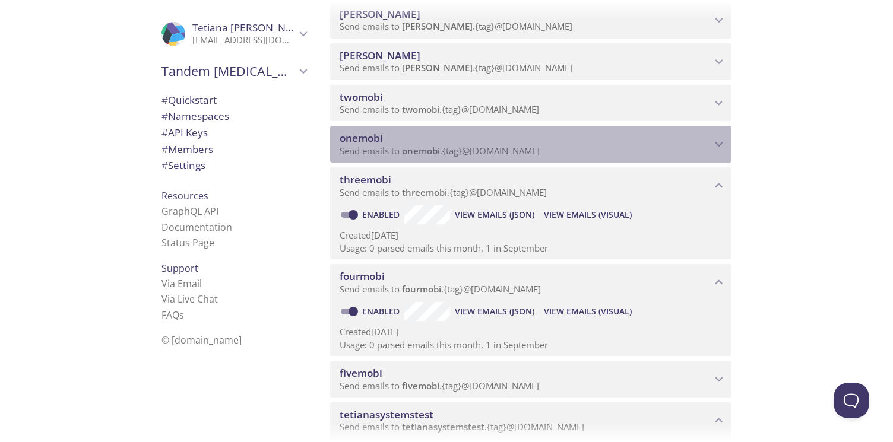
click at [593, 148] on p "Send emails to onemobi . {tag} @[DOMAIN_NAME]" at bounding box center [526, 151] width 372 height 12
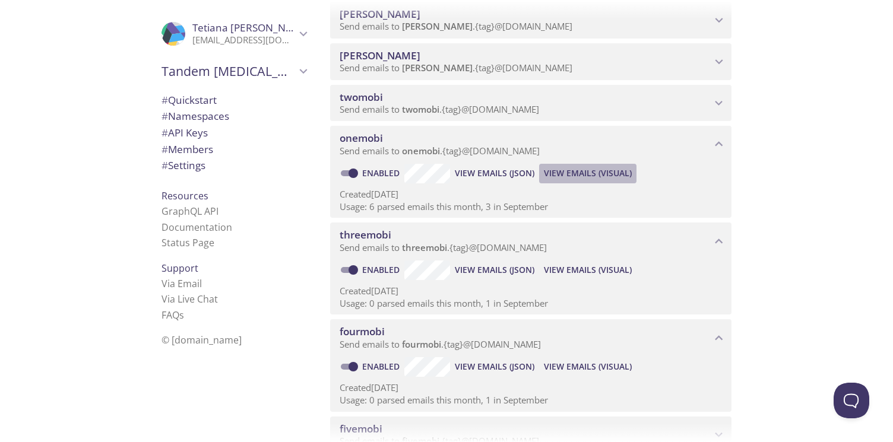
click at [578, 173] on span "View Emails (Visual)" at bounding box center [588, 173] width 88 height 14
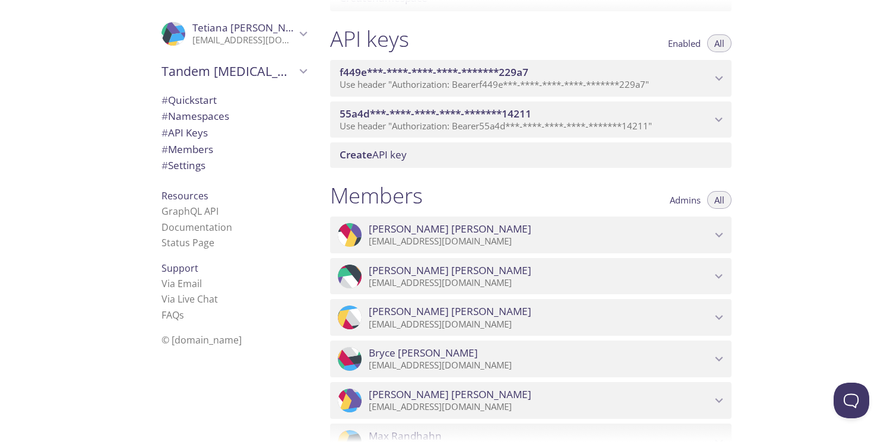
scroll to position [951, 0]
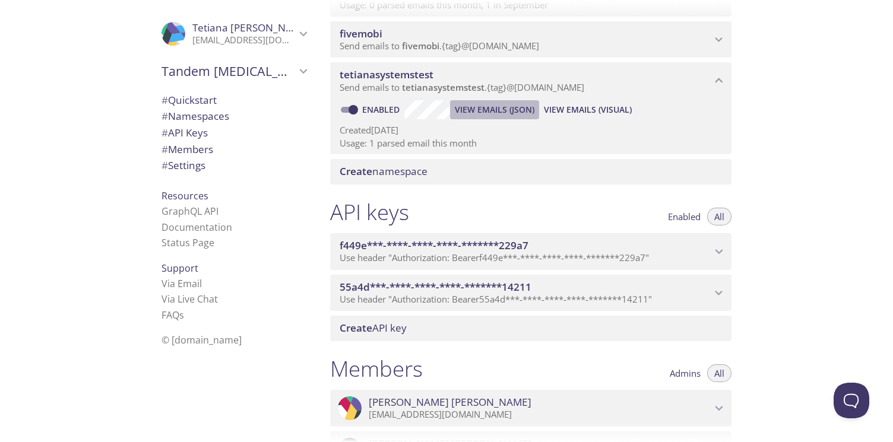
click at [491, 111] on span "View Emails (JSON)" at bounding box center [495, 110] width 80 height 14
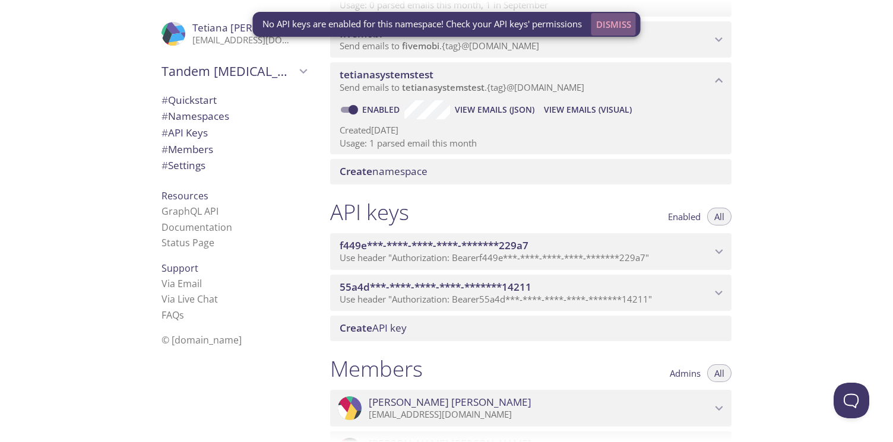
click at [621, 24] on span "Dismiss" at bounding box center [613, 24] width 35 height 15
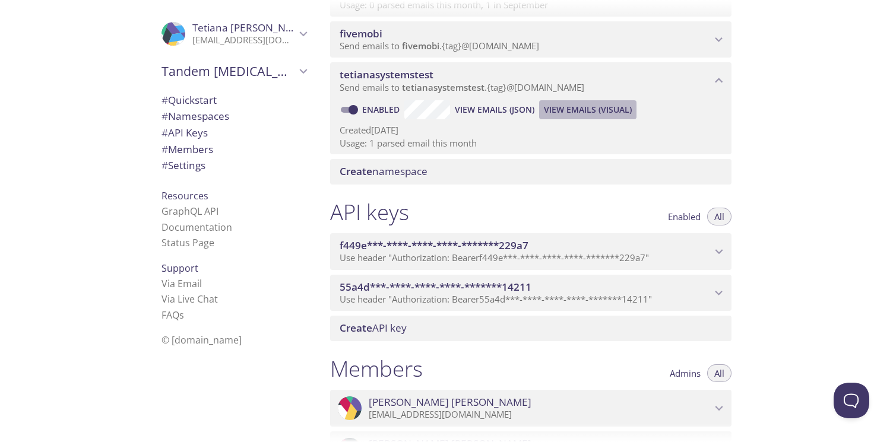
click at [580, 109] on span "View Emails (Visual)" at bounding box center [588, 110] width 88 height 14
click at [680, 217] on span "Enabled" at bounding box center [684, 217] width 33 height 0
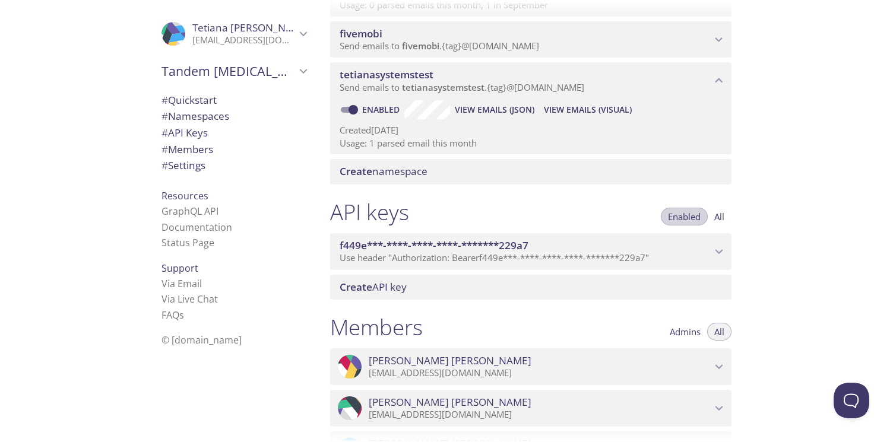
click at [678, 217] on span "Enabled" at bounding box center [684, 217] width 33 height 0
click at [726, 215] on button "All" at bounding box center [719, 217] width 24 height 18
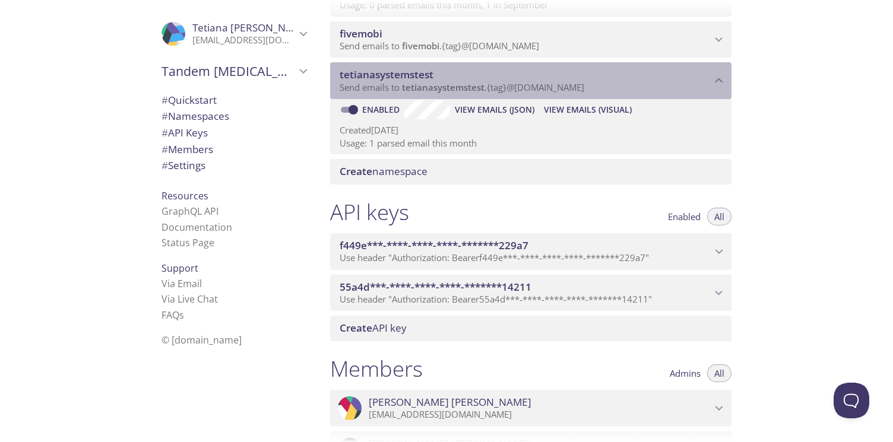
click at [673, 85] on p "Send emails to tetianasystemstest . {tag} @[DOMAIN_NAME]" at bounding box center [526, 88] width 372 height 12
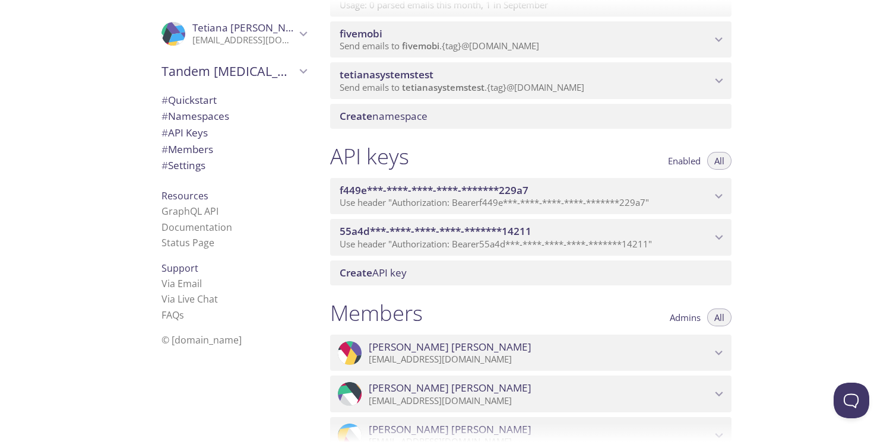
click at [673, 85] on p "Send emails to tetianasystemstest . {tag} @[DOMAIN_NAME]" at bounding box center [526, 88] width 372 height 12
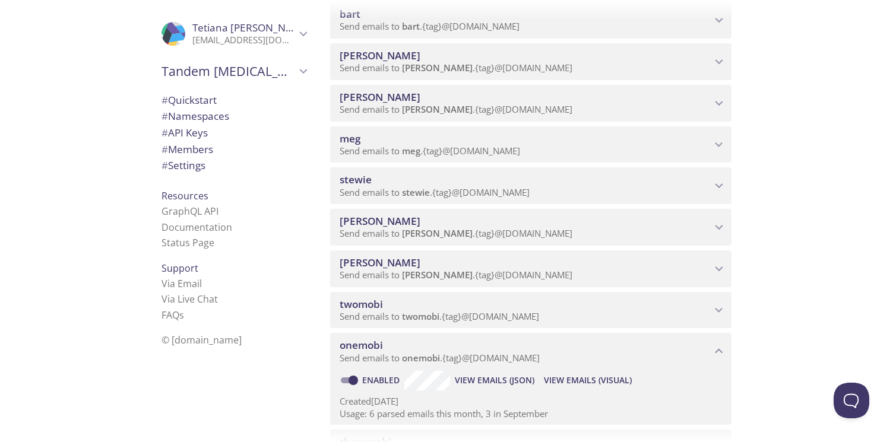
scroll to position [153, 0]
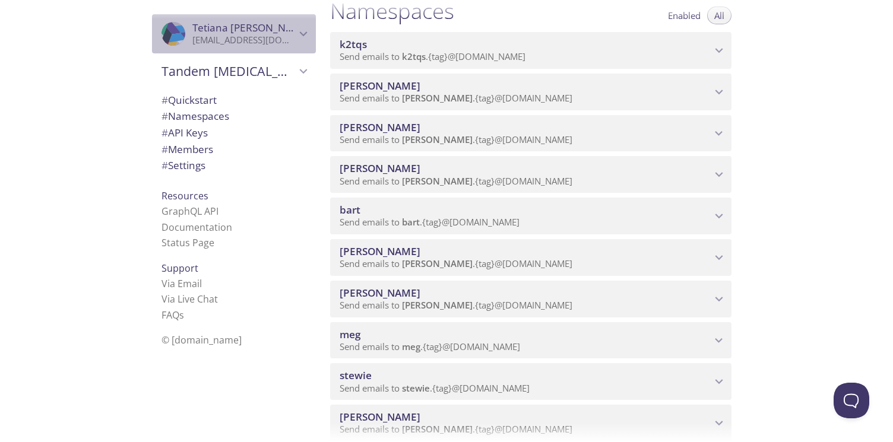
click at [296, 33] on icon "Tetiana Sysoyev" at bounding box center [303, 33] width 15 height 15
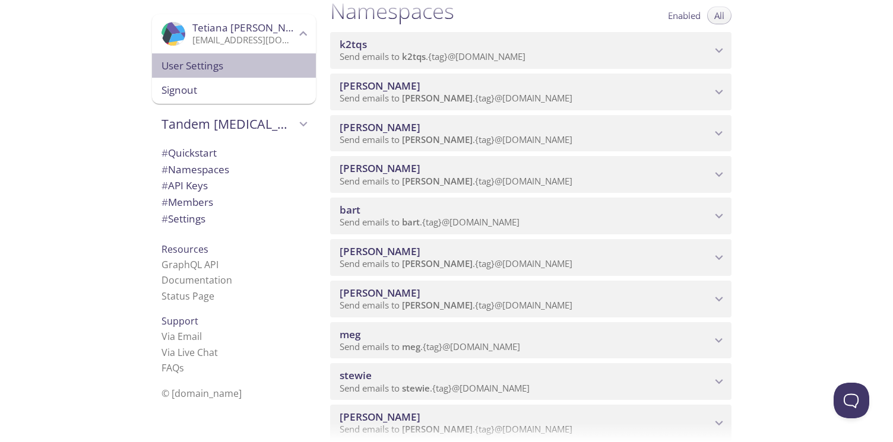
click at [196, 64] on span "User Settings" at bounding box center [233, 65] width 145 height 15
